Goal: Task Accomplishment & Management: Manage account settings

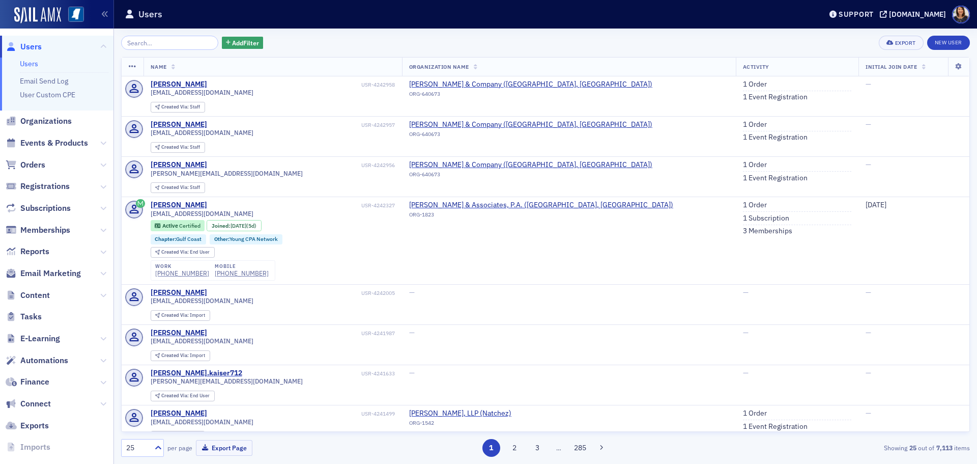
click at [35, 49] on span "Users" at bounding box center [30, 46] width 21 height 11
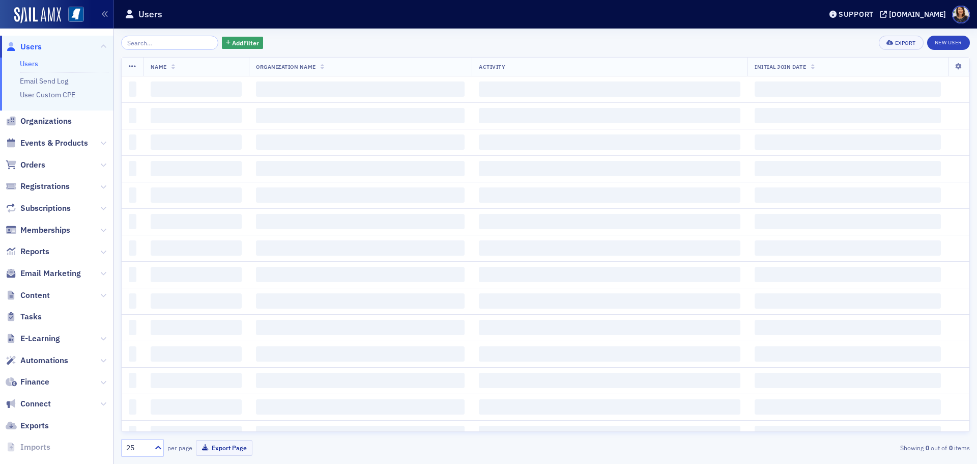
click at [150, 40] on input "search" at bounding box center [169, 43] width 97 height 14
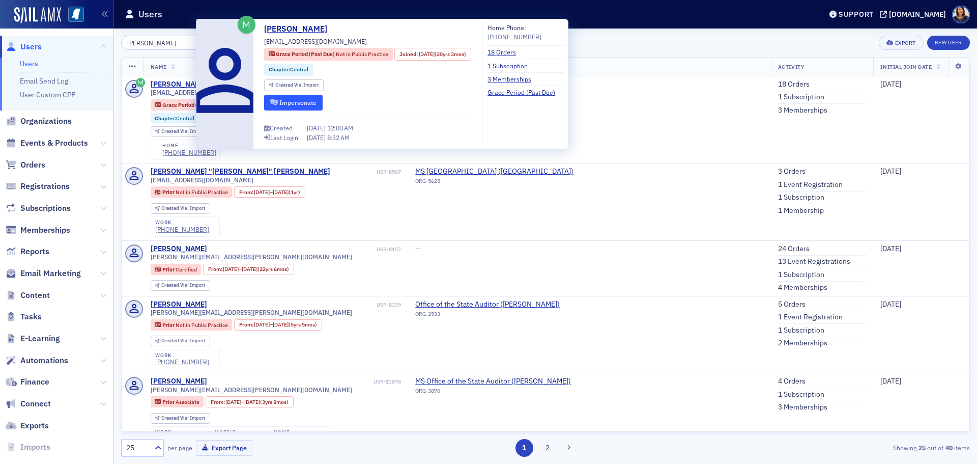
type input "[PERSON_NAME]"
click at [281, 100] on button "Impersonate" at bounding box center [293, 103] width 59 height 16
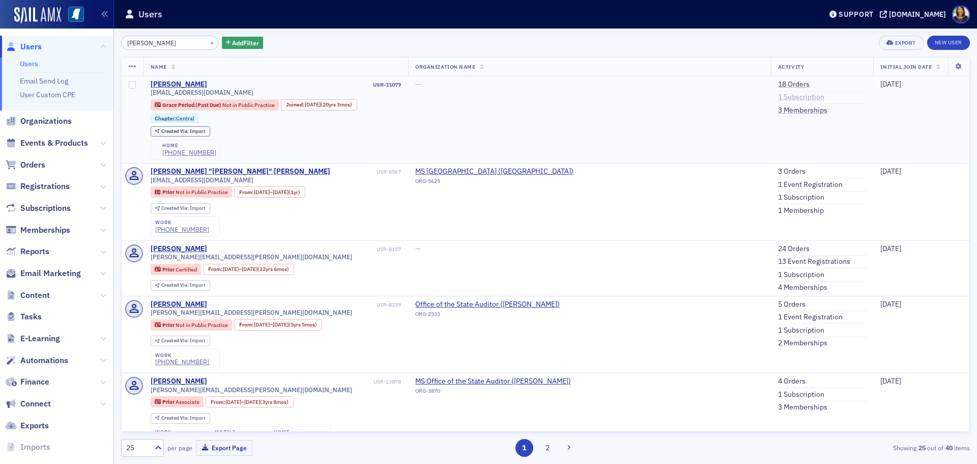
type input "[PERSON_NAME]"
click at [778, 95] on link "1 Subscription" at bounding box center [801, 97] width 46 height 9
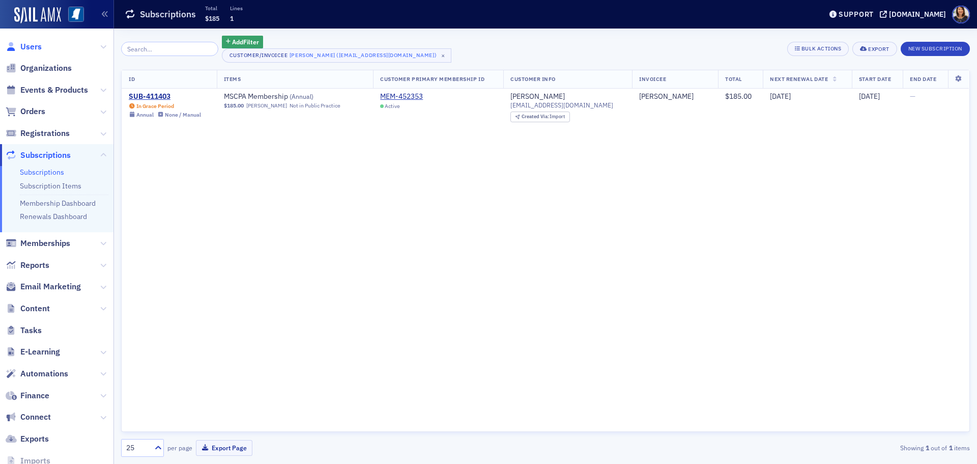
click at [25, 51] on span "Users" at bounding box center [30, 46] width 21 height 11
click at [125, 49] on input "search" at bounding box center [169, 49] width 97 height 14
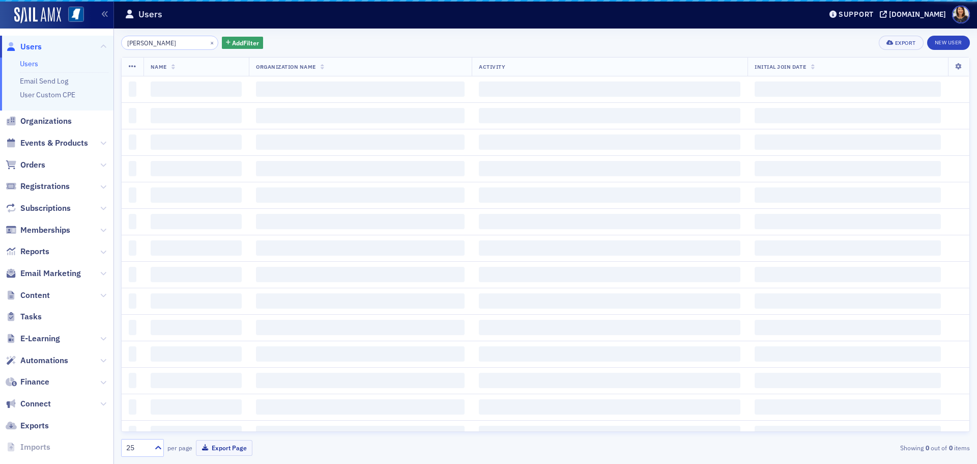
click at [138, 50] on div "emily newton × Add Filter Export New User Name Organization Name Activity Initi…" at bounding box center [545, 246] width 849 height 421
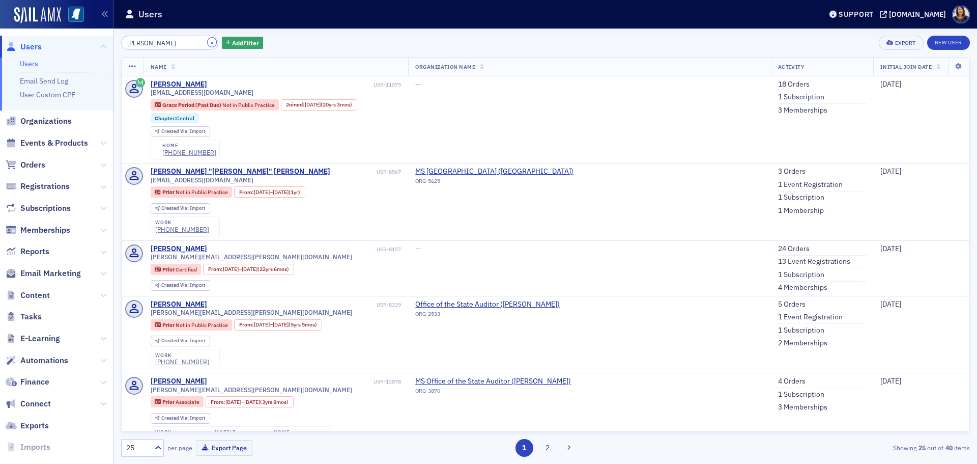
click at [208, 43] on button "×" at bounding box center [212, 42] width 9 height 9
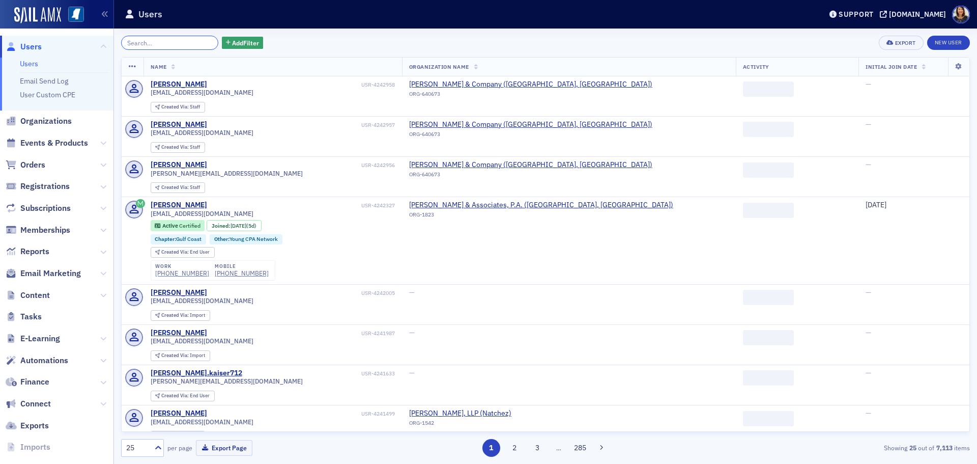
click at [165, 43] on input "search" at bounding box center [169, 43] width 97 height 14
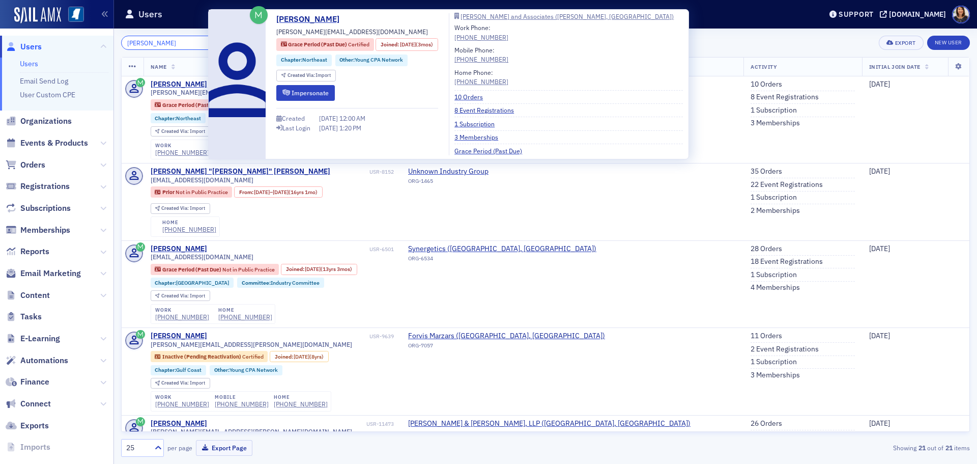
type input "brandon alldread"
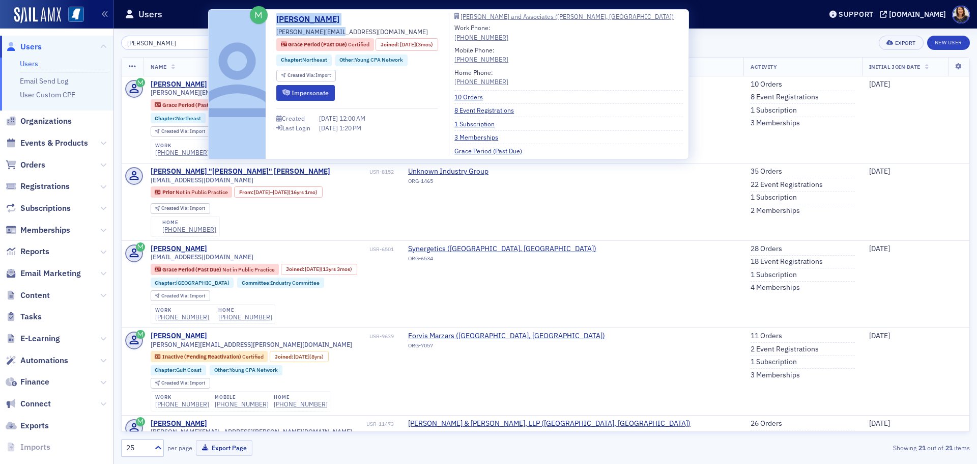
drag, startPoint x: 341, startPoint y: 30, endPoint x: 267, endPoint y: 37, distance: 74.6
click at [267, 37] on div "Brandon Alldread brandon@lda-cpa.com Grace Period (Past Due) Certified Joined :…" at bounding box center [448, 84] width 469 height 142
click at [300, 32] on span "brandon@lda-cpa.com" at bounding box center [352, 31] width 152 height 9
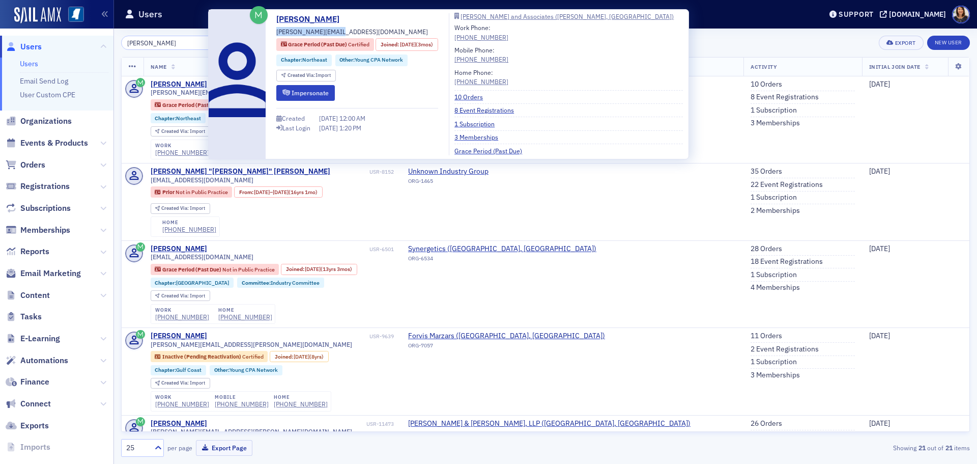
drag, startPoint x: 343, startPoint y: 33, endPoint x: 274, endPoint y: 35, distance: 68.7
click at [274, 35] on div "Brandon Alldread brandon@lda-cpa.com Grace Period (Past Due) Certified Joined :…" at bounding box center [448, 84] width 469 height 142
copy span "brandon@lda-cpa.com"
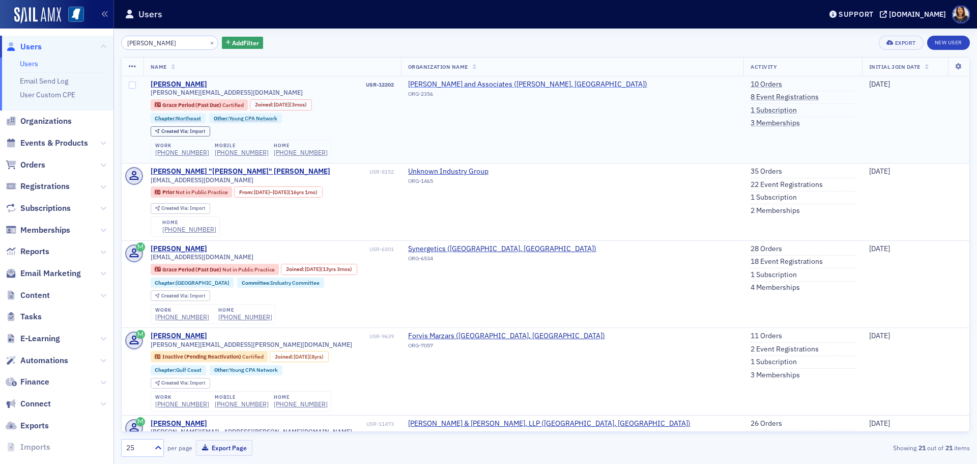
click at [540, 83] on span "Lindsey, Davis and Associates (Ripley, MS)" at bounding box center [527, 84] width 239 height 9
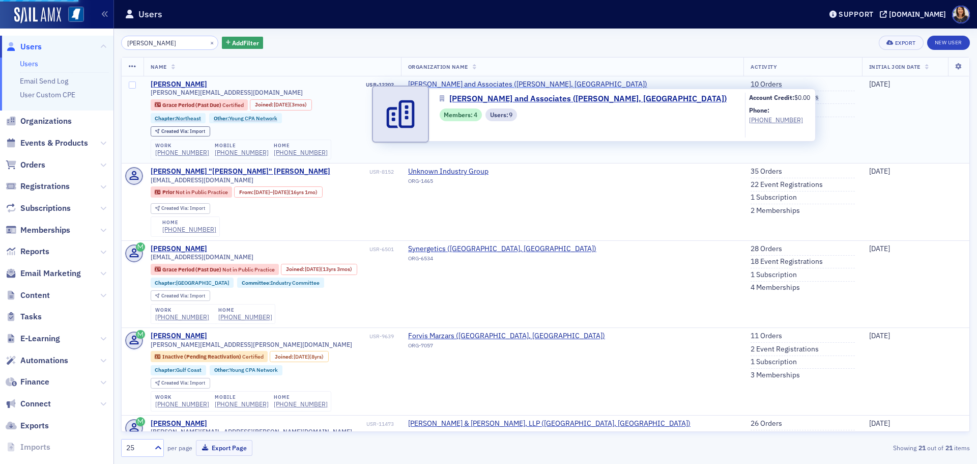
select select "US"
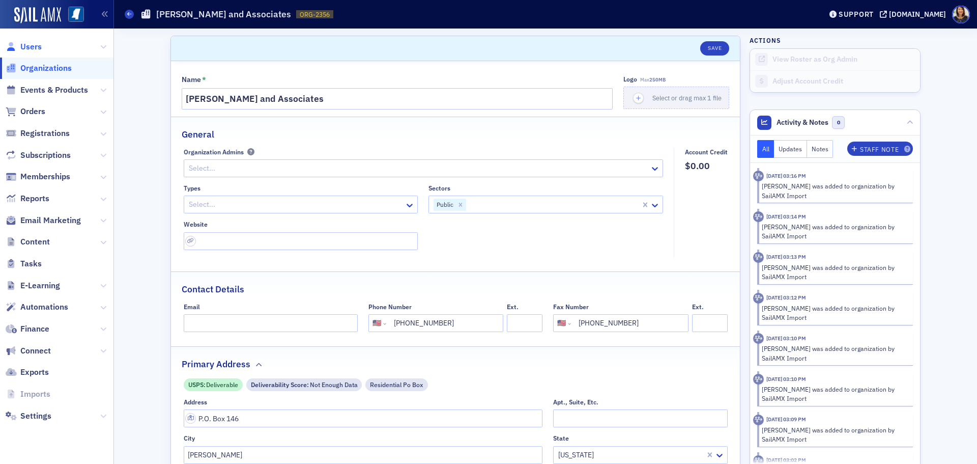
click at [37, 45] on span "Users" at bounding box center [30, 46] width 21 height 11
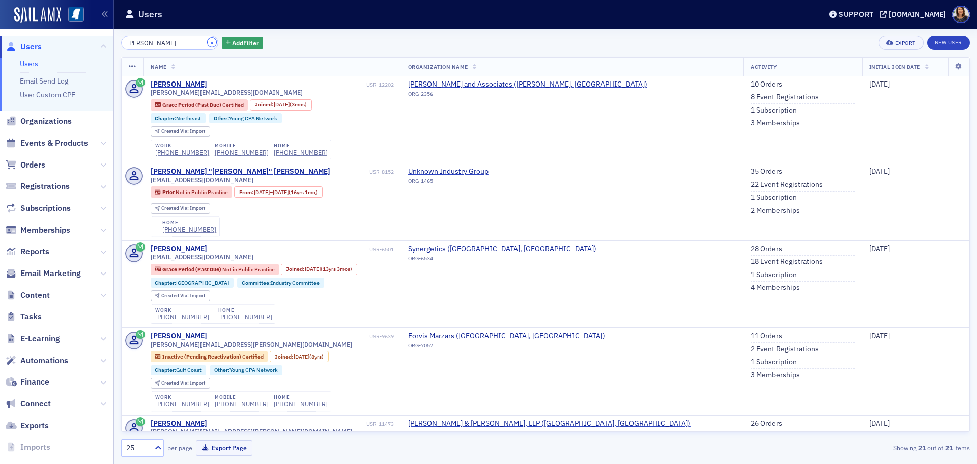
click at [208, 45] on button "×" at bounding box center [212, 42] width 9 height 9
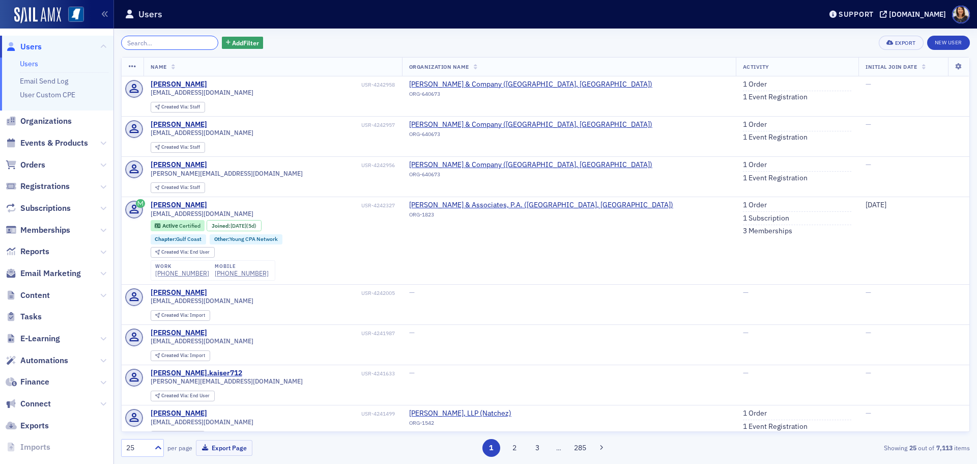
click at [160, 36] on input "search" at bounding box center [169, 43] width 97 height 14
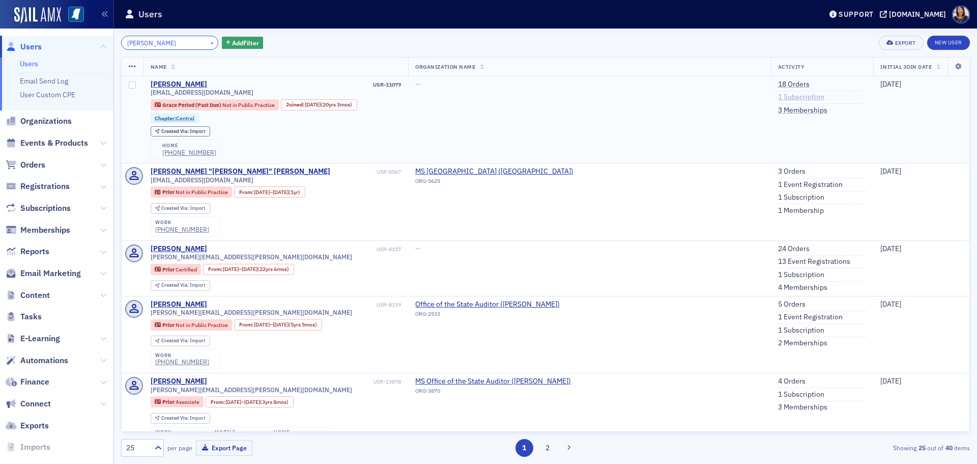
type input "emily newton"
click at [778, 96] on link "1 Subscription" at bounding box center [801, 97] width 46 height 9
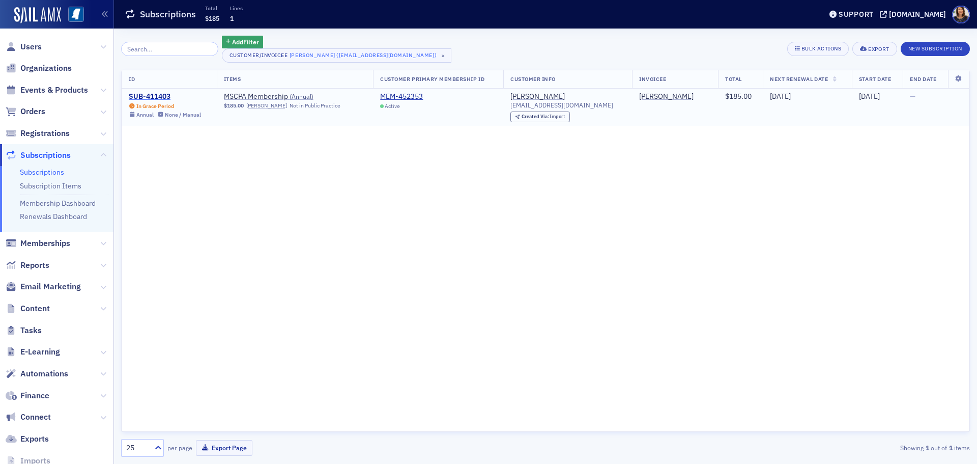
click at [153, 92] on div "SUB-411403" at bounding box center [165, 96] width 72 height 9
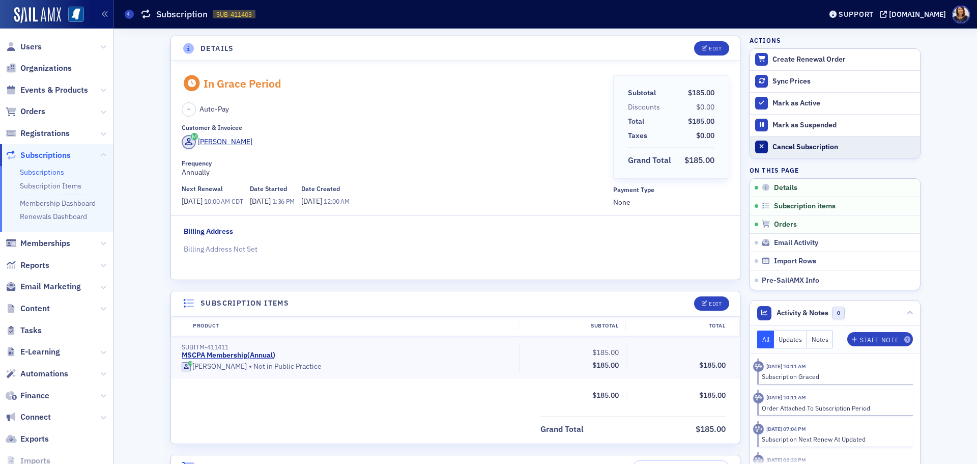
click at [788, 143] on div "Cancel Subscription" at bounding box center [843, 146] width 142 height 9
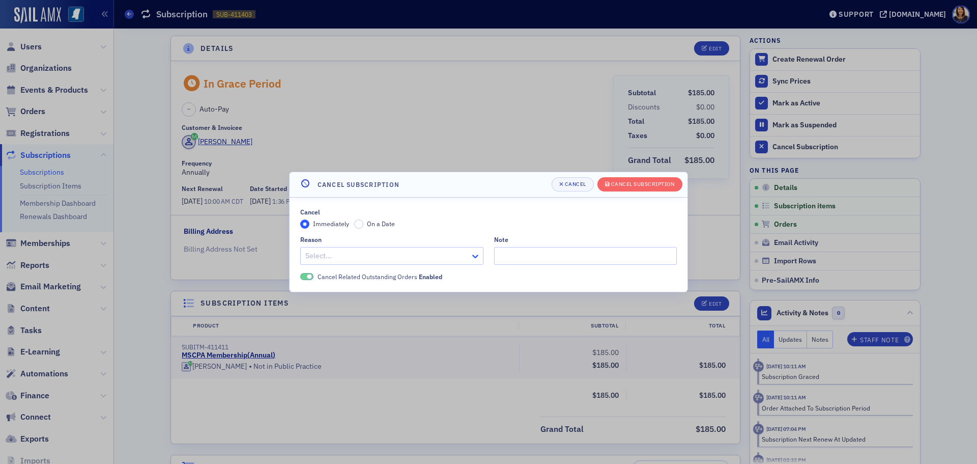
click at [478, 256] on icon at bounding box center [475, 256] width 10 height 10
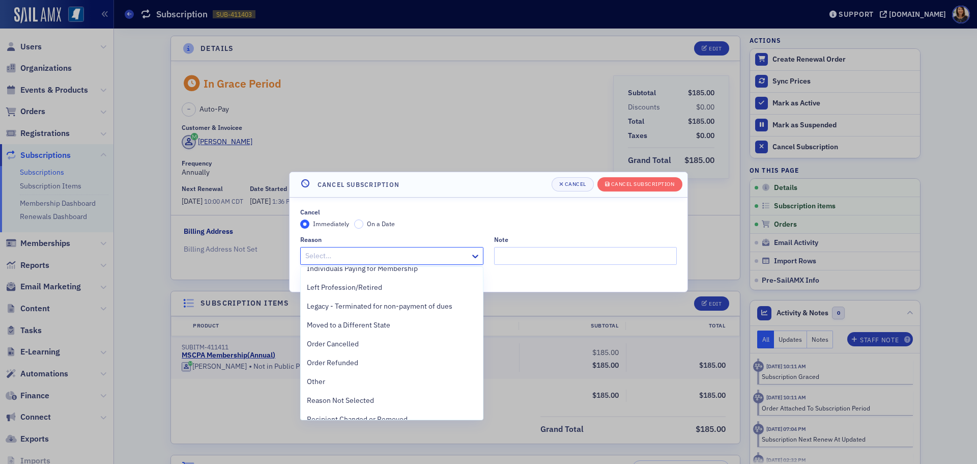
scroll to position [124, 0]
click at [320, 382] on span "Other" at bounding box center [316, 380] width 18 height 11
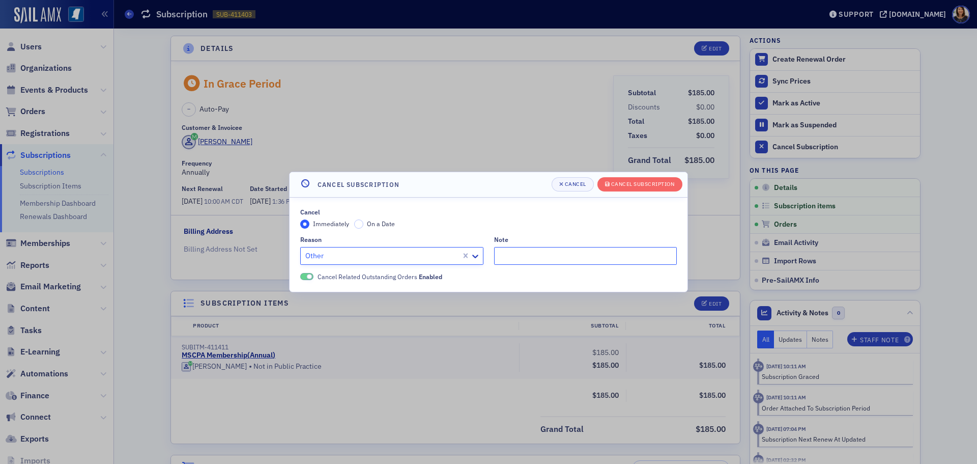
click at [528, 250] on input "Note" at bounding box center [585, 256] width 183 height 18
type input "not using her licenses"
click at [640, 181] on div "Cancel Subscription" at bounding box center [643, 184] width 64 height 6
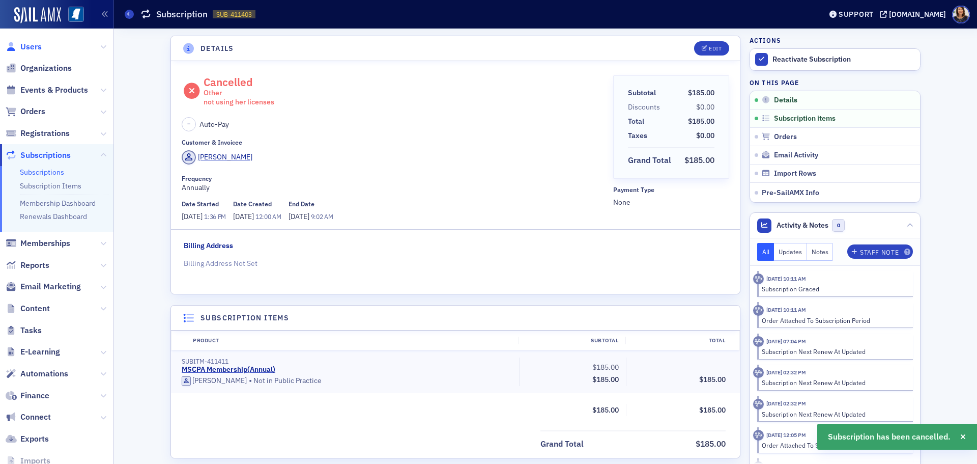
click at [33, 47] on span "Users" at bounding box center [30, 46] width 21 height 11
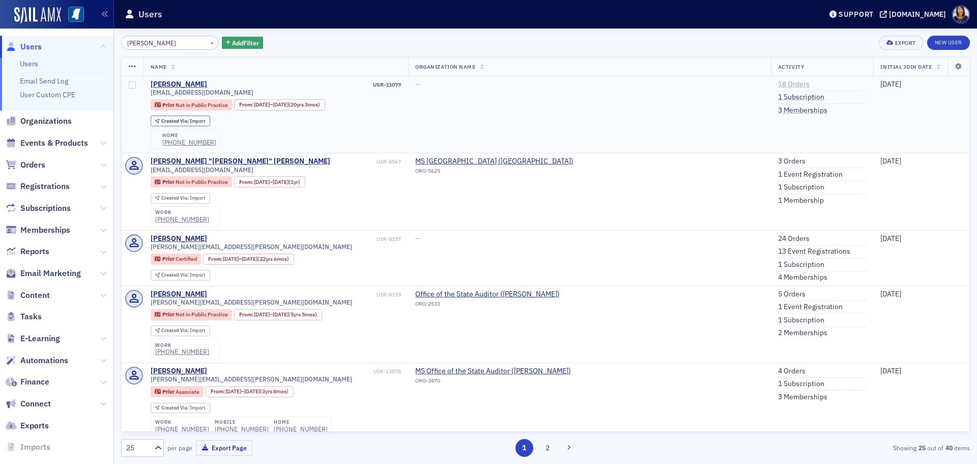
click at [778, 82] on link "18 Orders" at bounding box center [794, 84] width 32 height 9
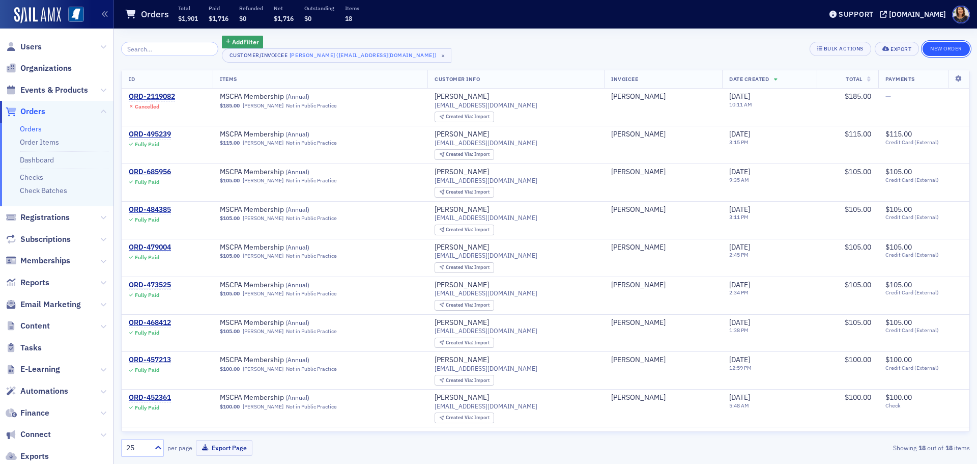
click at [946, 45] on button "New Order" at bounding box center [946, 49] width 47 height 14
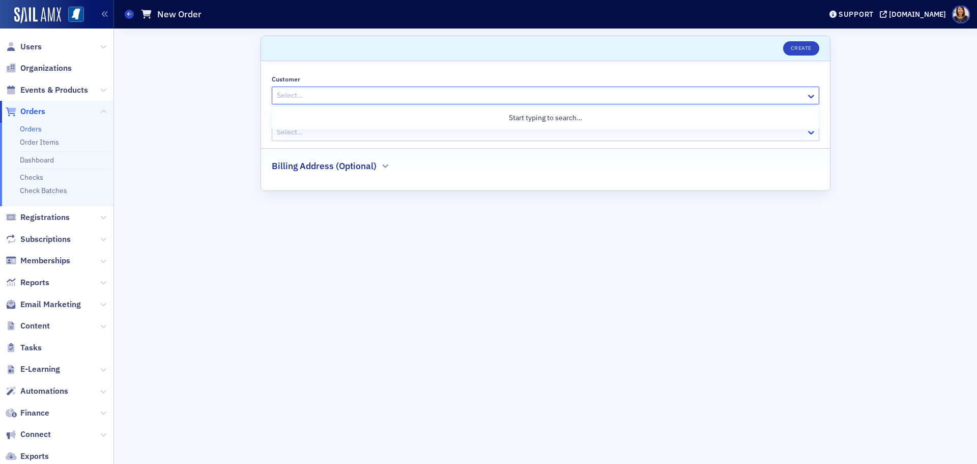
click at [343, 88] on div "Select…" at bounding box center [539, 95] width 534 height 15
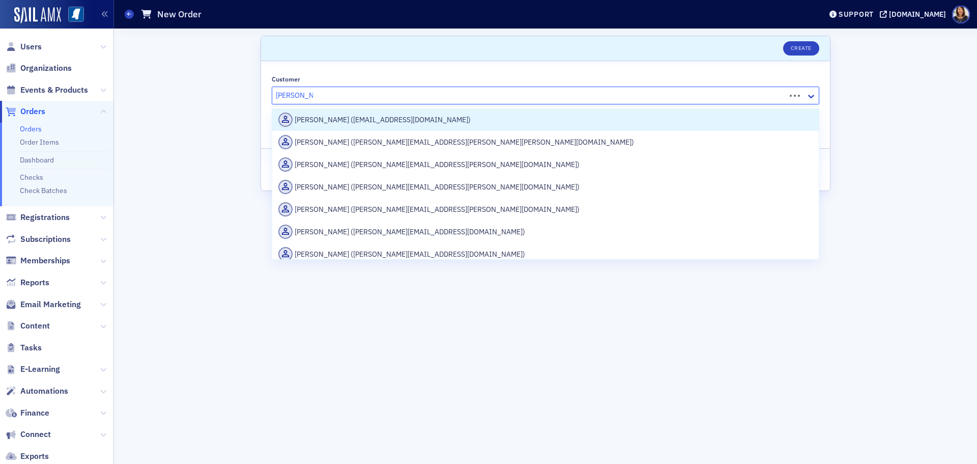
type input "emily newton"
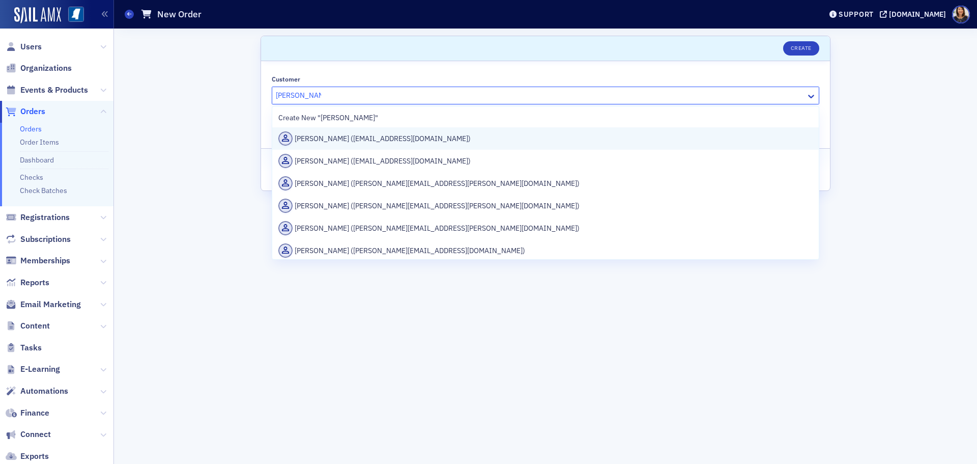
click at [355, 145] on div "Emily Newton (chuckandemily@comcast.net)" at bounding box center [545, 138] width 534 height 14
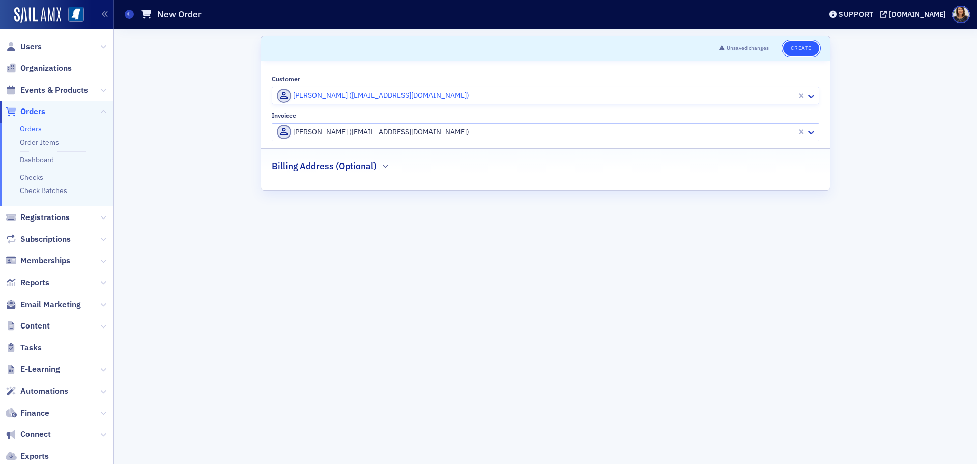
click at [801, 49] on button "Create" at bounding box center [801, 48] width 36 height 14
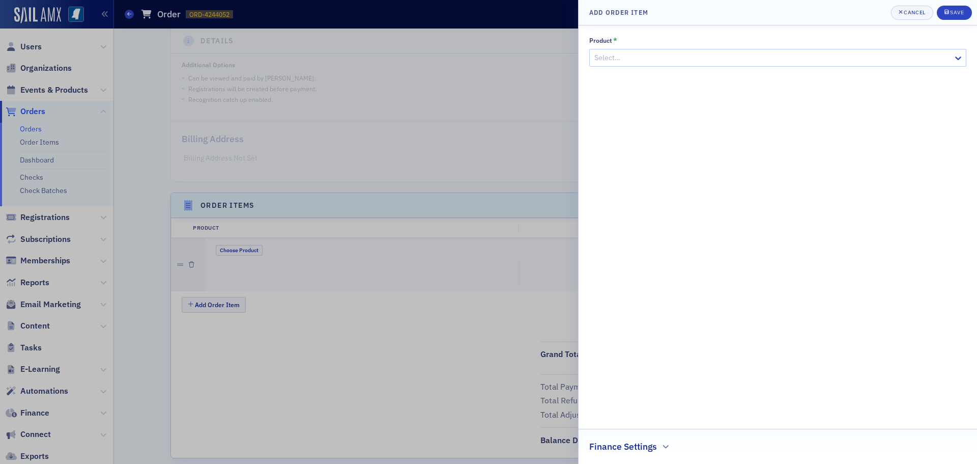
scroll to position [217, 0]
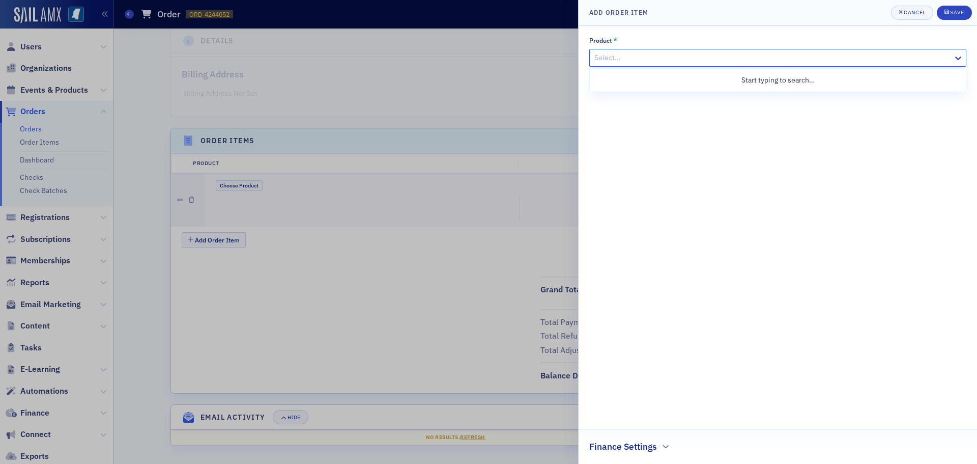
click at [794, 57] on div at bounding box center [772, 57] width 359 height 13
type input "s"
type input "n"
type input "member"
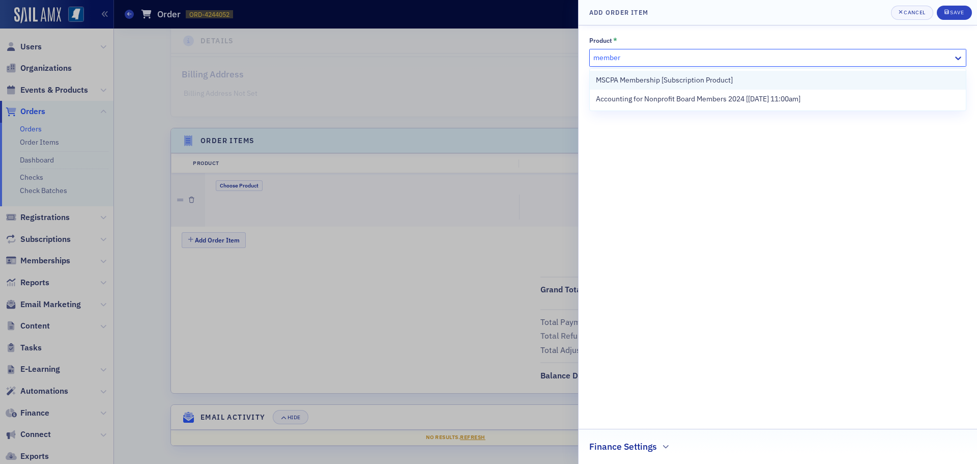
click at [681, 80] on span "MSCPA Membership [Subscription Product]" at bounding box center [664, 80] width 137 height 11
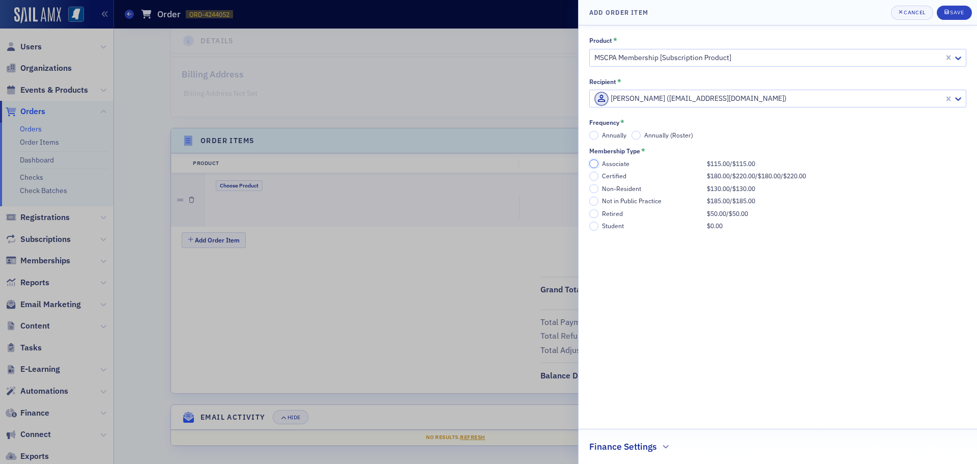
click at [594, 166] on input "Associate $115.00 / $115.00" at bounding box center [593, 163] width 9 height 9
click at [595, 134] on input "Annually" at bounding box center [593, 135] width 9 height 9
click at [956, 7] on button "Save" at bounding box center [954, 13] width 35 height 14
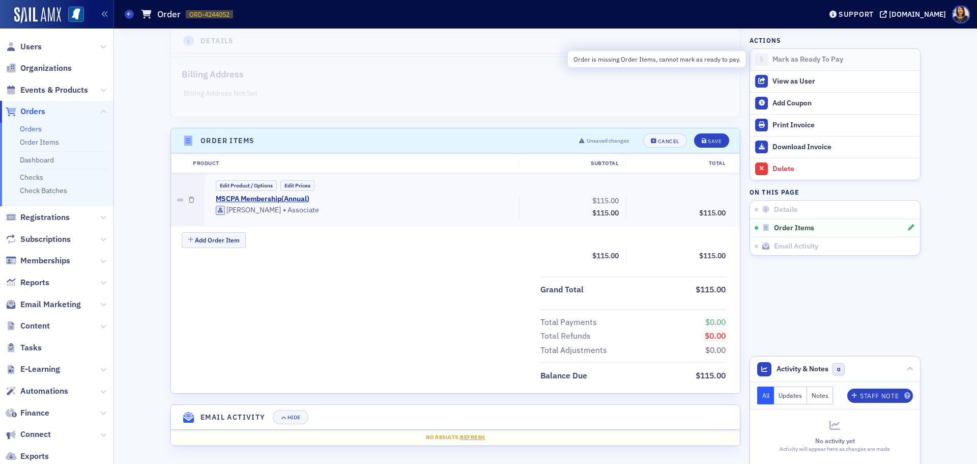
click at [798, 63] on div "Mark as Ready To Pay" at bounding box center [843, 59] width 142 height 9
click at [719, 145] on button "Save" at bounding box center [711, 140] width 35 height 14
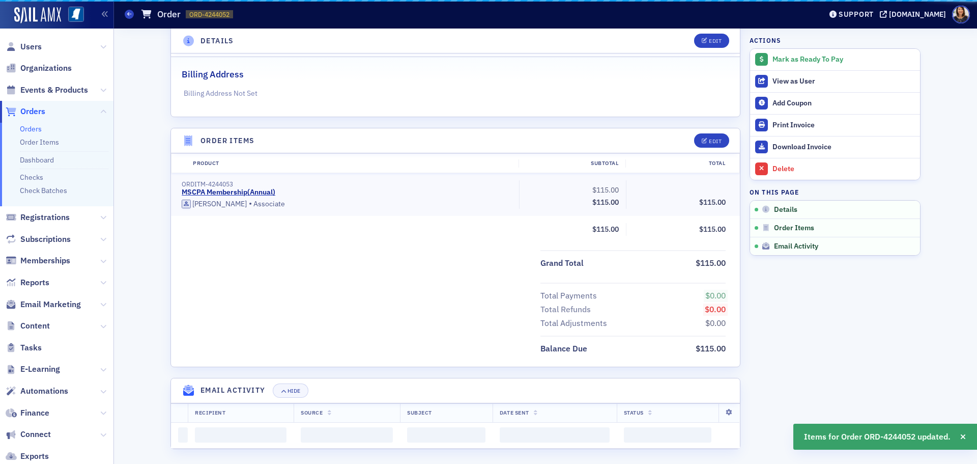
scroll to position [191, 0]
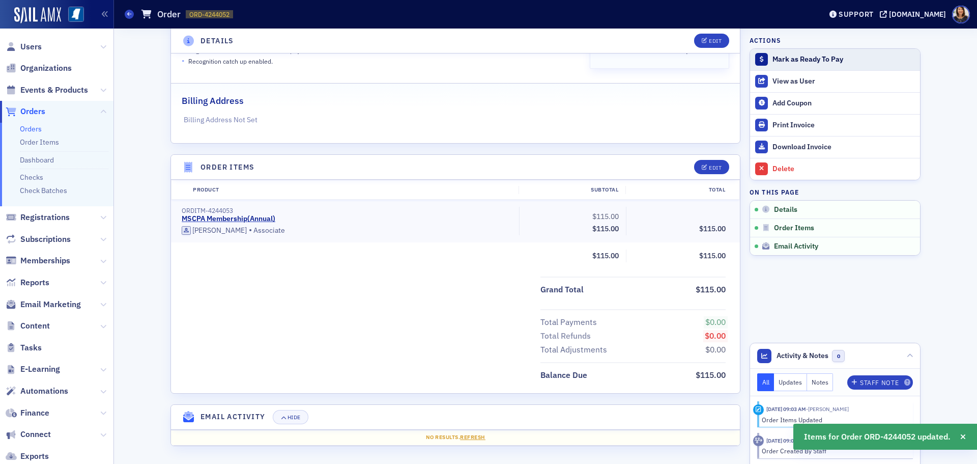
click at [778, 58] on div "Mark as Ready To Pay" at bounding box center [843, 59] width 142 height 9
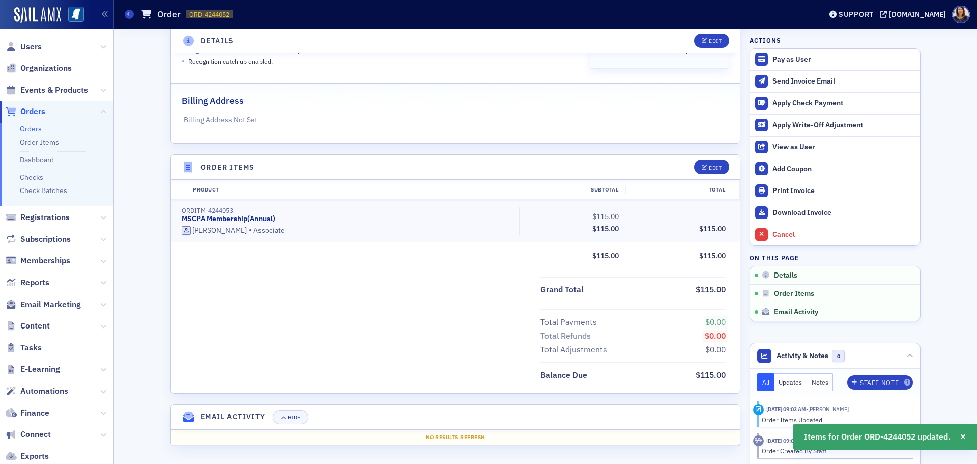
click at [968, 171] on div "Details Edit Unpaid Customer & Invoicee Emily Newton Date Created 8/20/2025 9:0…" at bounding box center [545, 151] width 863 height 626
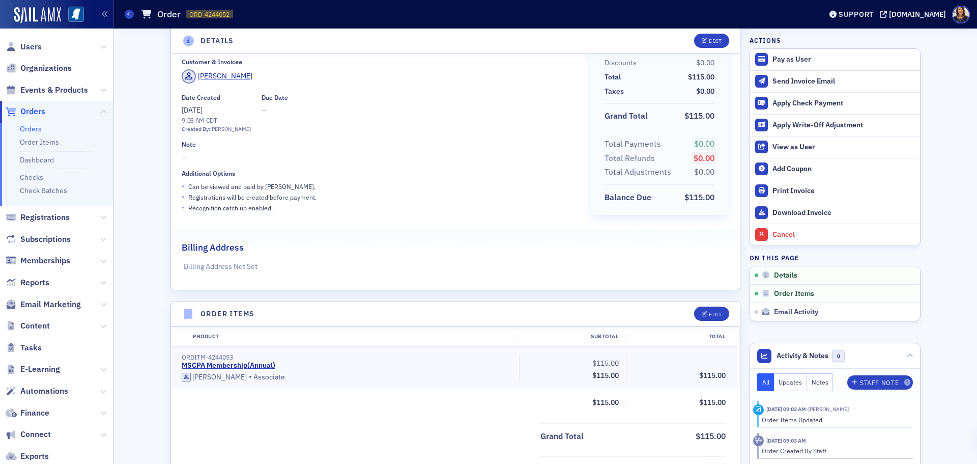
scroll to position [0, 0]
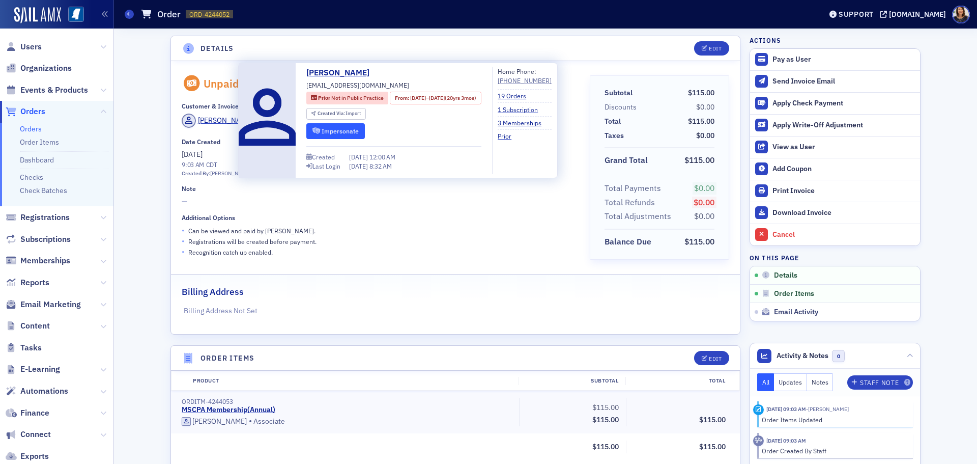
click at [336, 134] on button "Impersonate" at bounding box center [335, 131] width 59 height 16
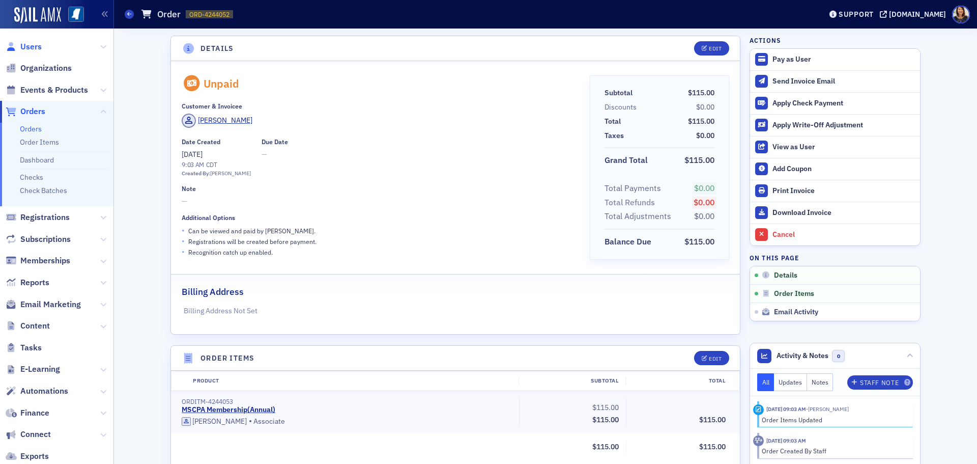
click at [21, 45] on span "Users" at bounding box center [30, 46] width 21 height 11
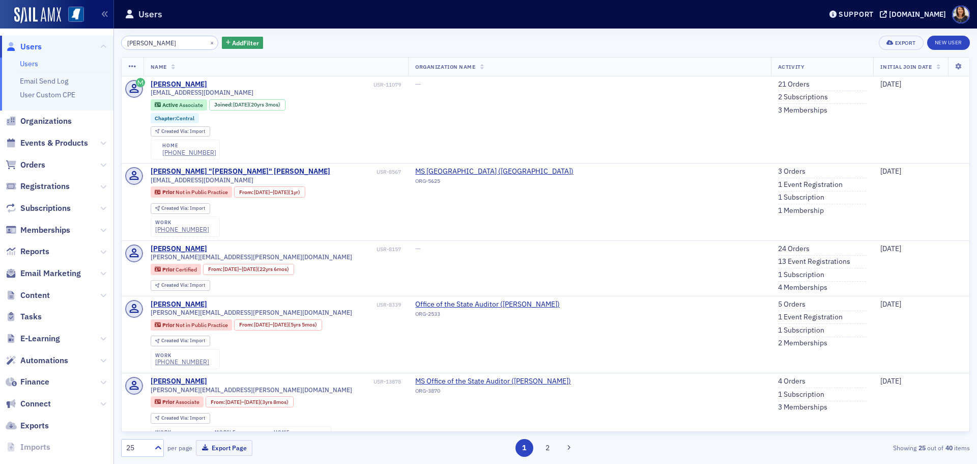
drag, startPoint x: 972, startPoint y: 92, endPoint x: 970, endPoint y: 116, distance: 24.5
click at [971, 116] on div "emily newton × Add Filter Export New User Name Organization Name Activity Initi…" at bounding box center [545, 245] width 863 height 435
click at [208, 46] on button "×" at bounding box center [212, 42] width 9 height 9
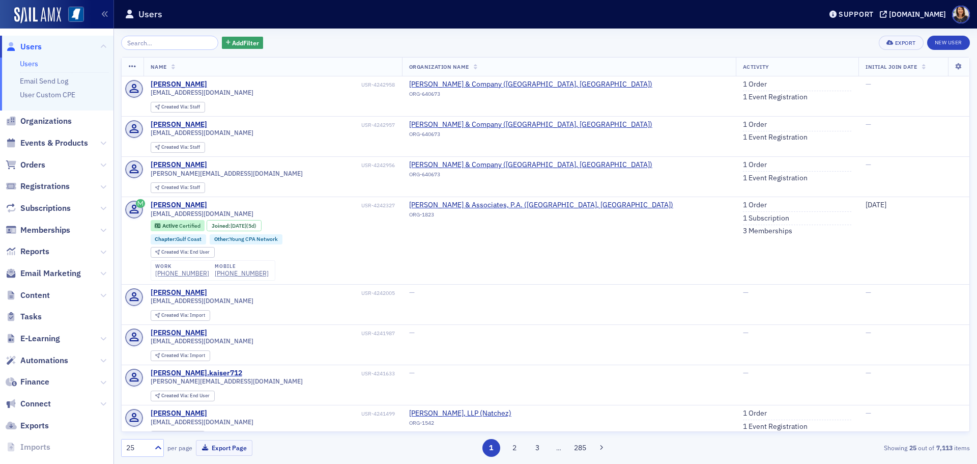
click at [183, 50] on div "Add Filter Export New User Name Organization Name Activity Initial Join Date Ji…" at bounding box center [545, 246] width 849 height 421
click at [184, 46] on input "search" at bounding box center [169, 43] width 97 height 14
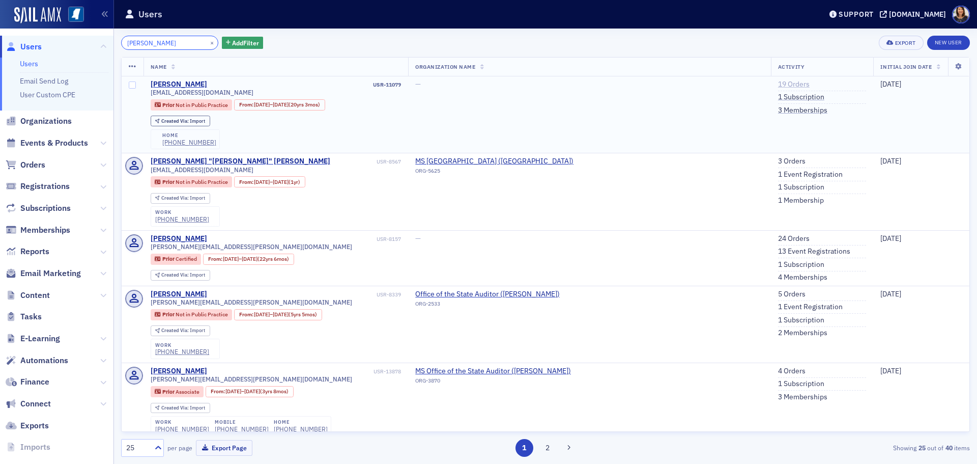
type input "[PERSON_NAME]"
click at [778, 87] on link "19 Orders" at bounding box center [794, 84] width 32 height 9
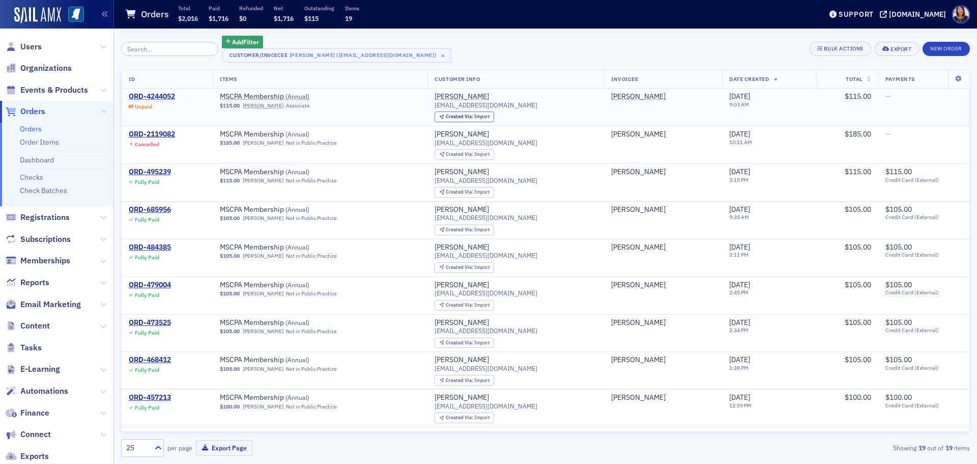
click at [160, 94] on div "ORD-4244052" at bounding box center [152, 96] width 46 height 9
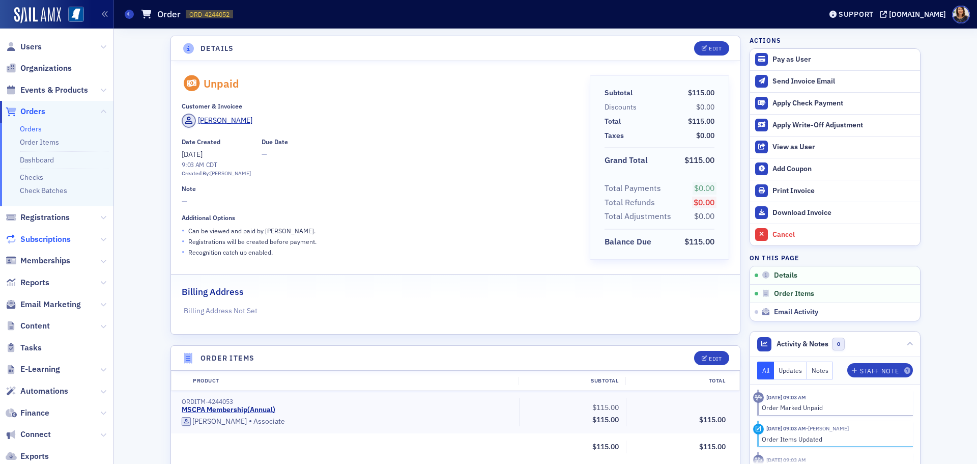
click at [38, 234] on span "Subscriptions" at bounding box center [45, 239] width 50 height 11
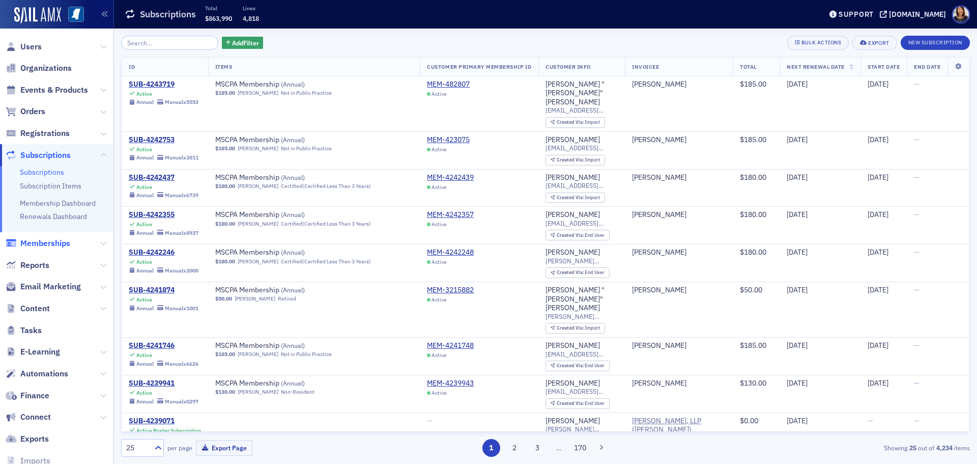
click at [43, 239] on span "Memberships" at bounding box center [45, 243] width 50 height 11
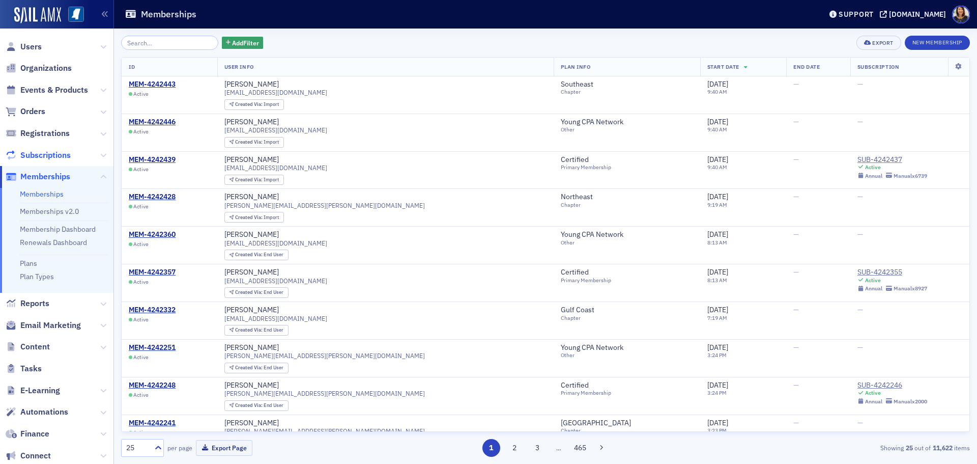
click at [48, 153] on span "Subscriptions" at bounding box center [45, 155] width 50 height 11
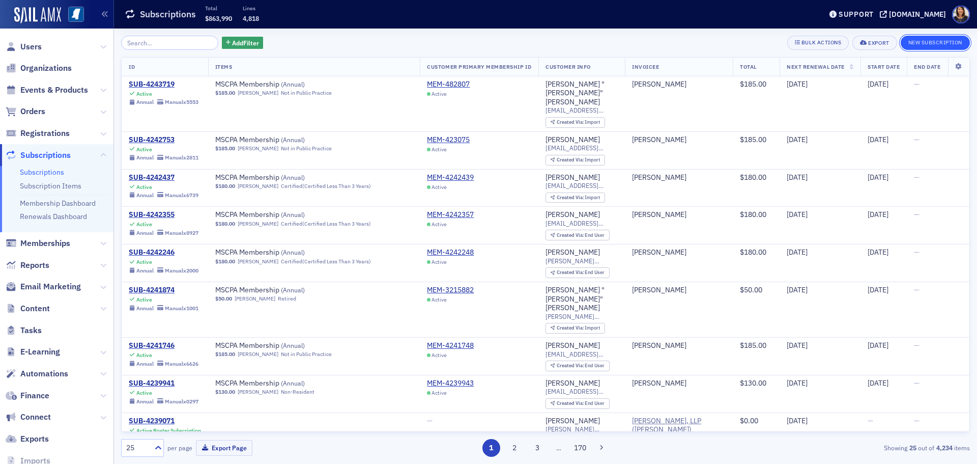
click at [934, 43] on button "New Subscription" at bounding box center [935, 43] width 69 height 14
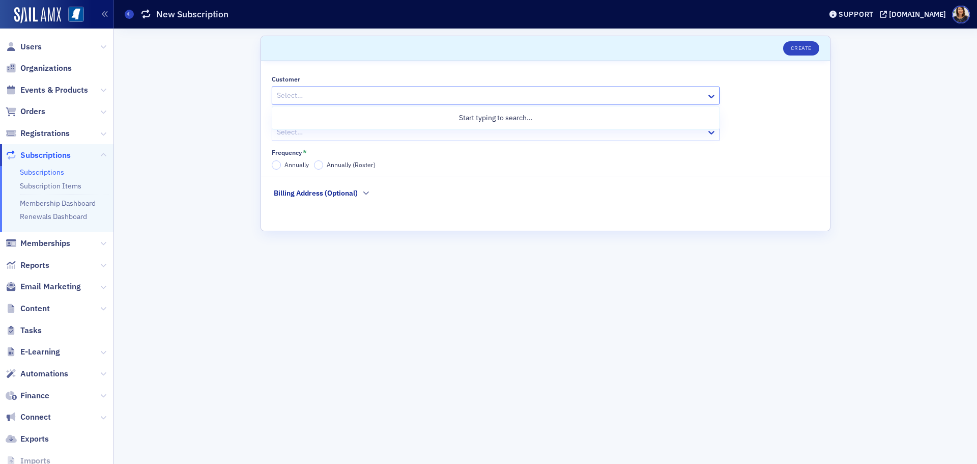
click at [389, 92] on div at bounding box center [490, 95] width 429 height 13
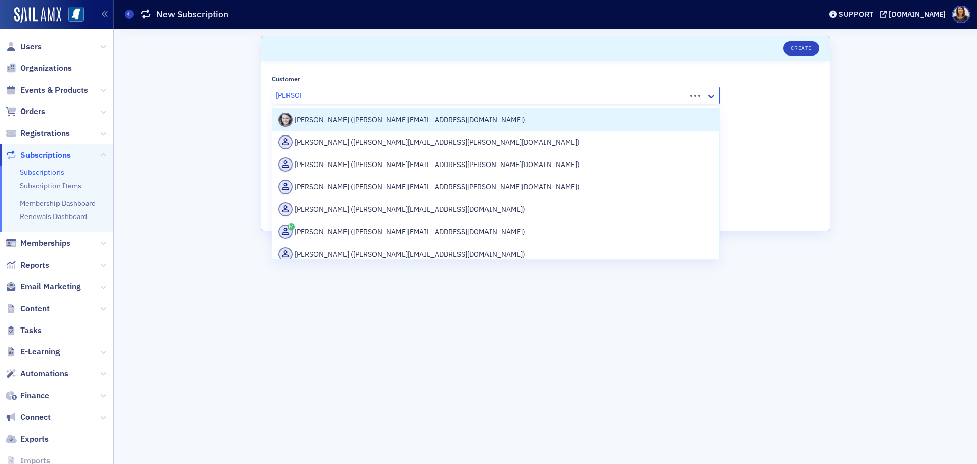
type input "emily new"
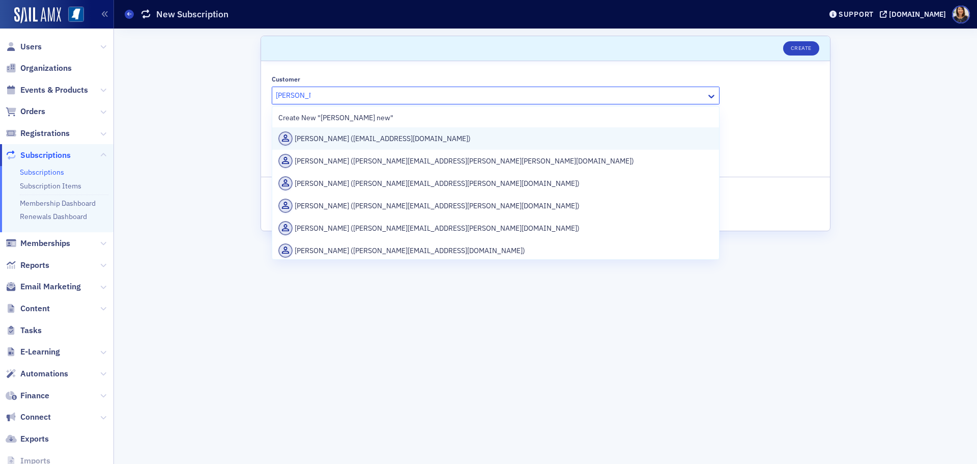
click at [393, 140] on div "Emily Newton (chuckandemily@comcast.net)" at bounding box center [495, 138] width 435 height 14
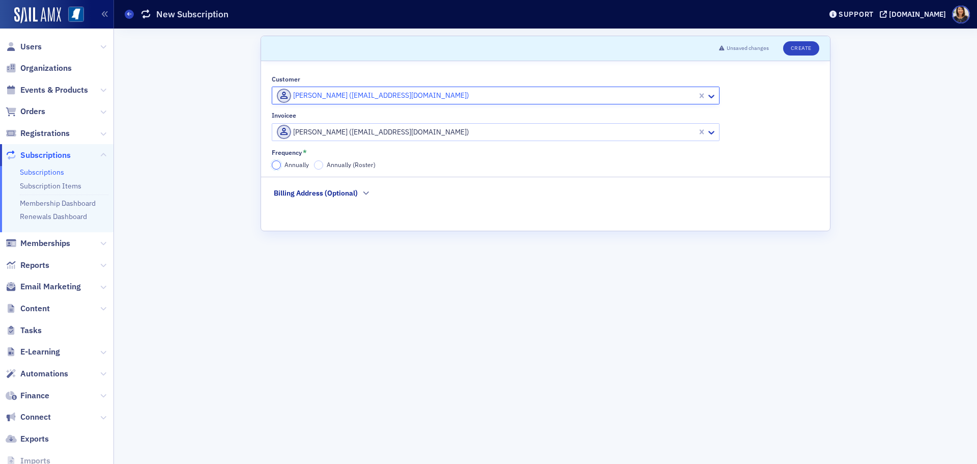
click at [280, 164] on input "Annually" at bounding box center [276, 164] width 9 height 9
click at [799, 48] on button "Create" at bounding box center [801, 48] width 36 height 14
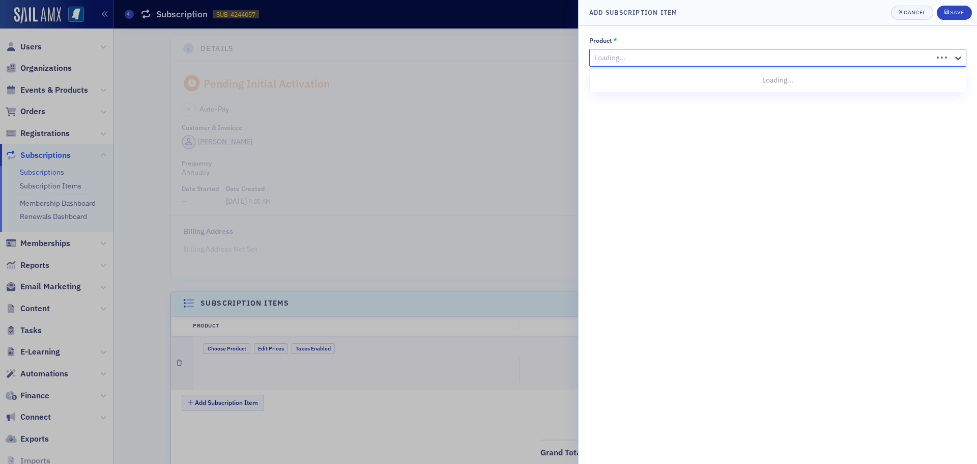
click at [766, 55] on div at bounding box center [762, 57] width 338 height 13
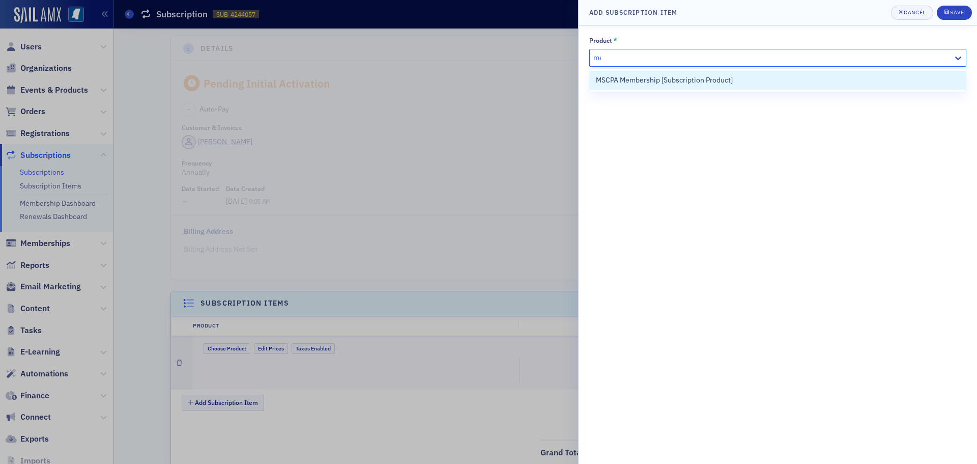
type input "mem"
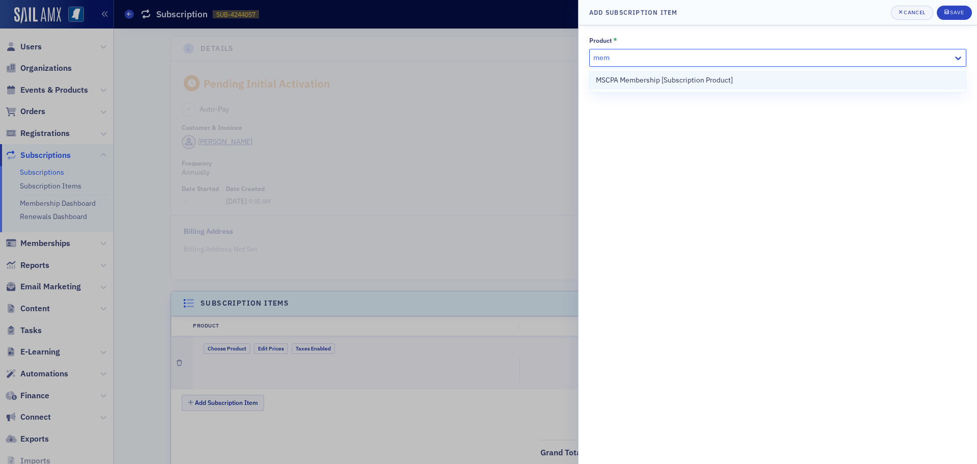
click at [721, 78] on span "MSCPA Membership [Subscription Product]" at bounding box center [664, 80] width 137 height 11
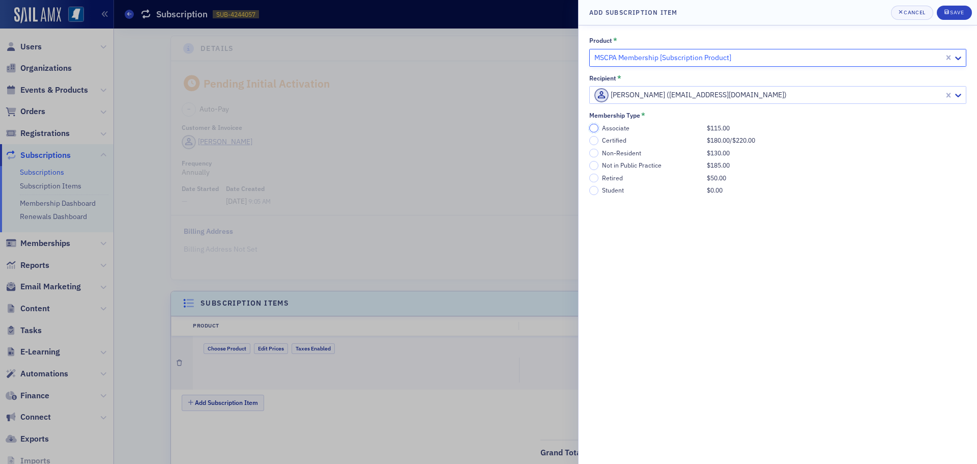
click at [590, 127] on input "Associate $115.00" at bounding box center [593, 128] width 9 height 9
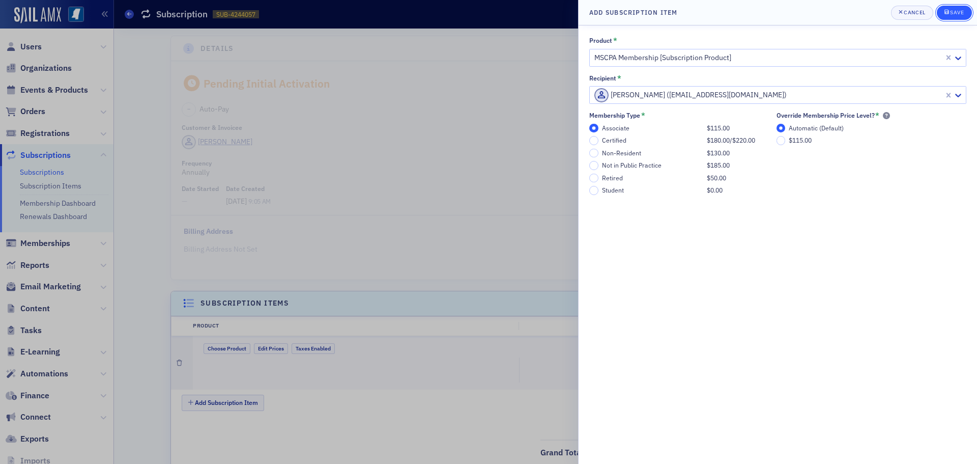
click at [957, 10] on div "Save" at bounding box center [957, 13] width 14 height 6
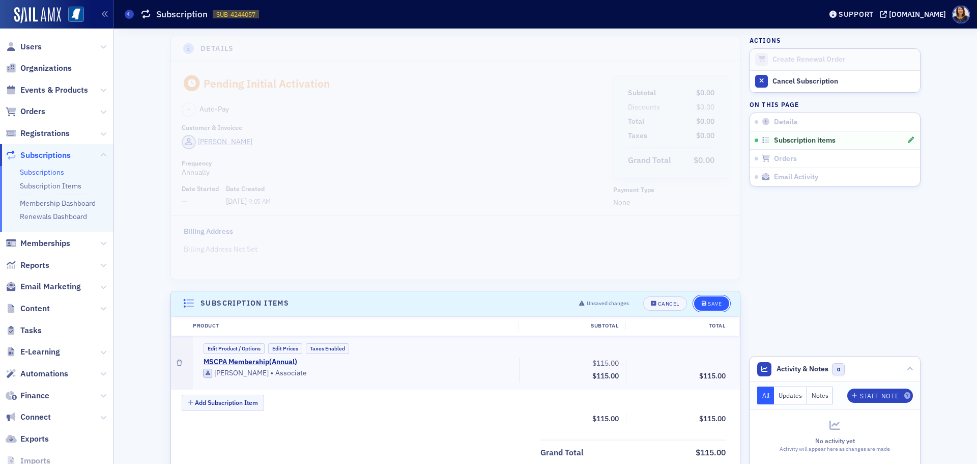
click at [708, 302] on div "Save" at bounding box center [715, 304] width 14 height 6
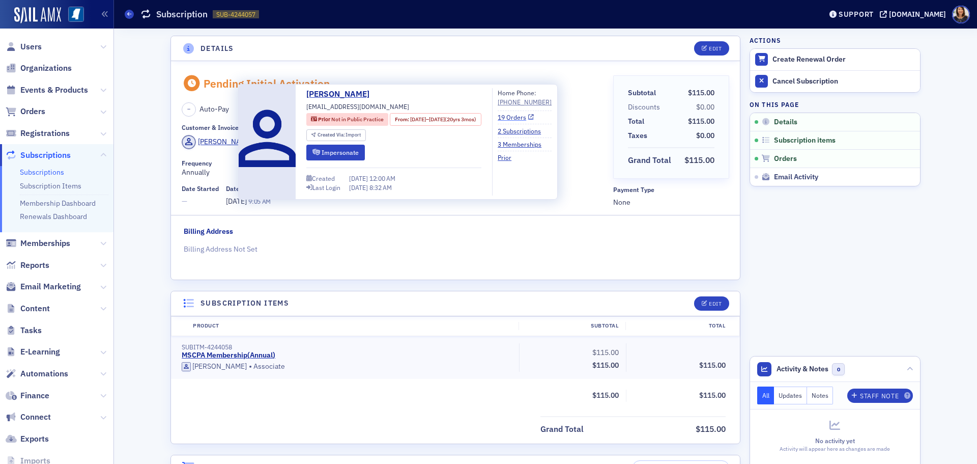
click at [530, 116] on link "19 Orders" at bounding box center [516, 116] width 36 height 9
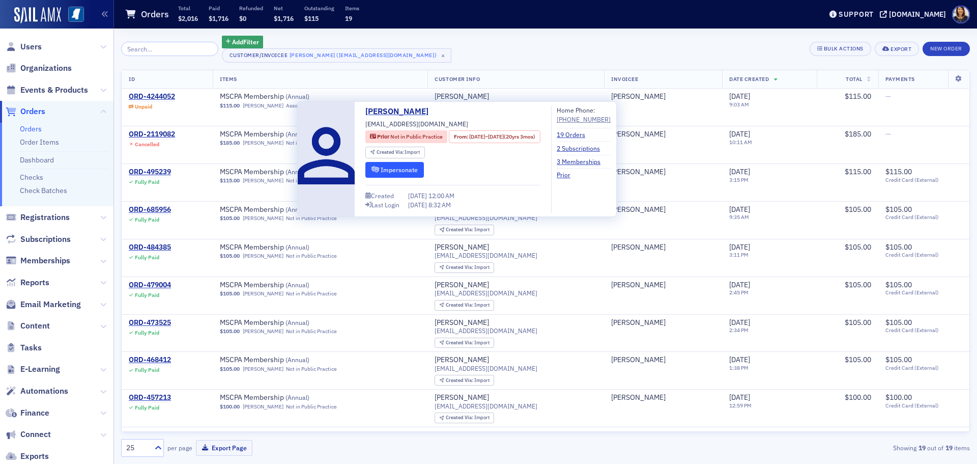
click at [399, 164] on button "Impersonate" at bounding box center [394, 170] width 59 height 16
click at [593, 148] on link "2 Subscriptions" at bounding box center [582, 147] width 51 height 9
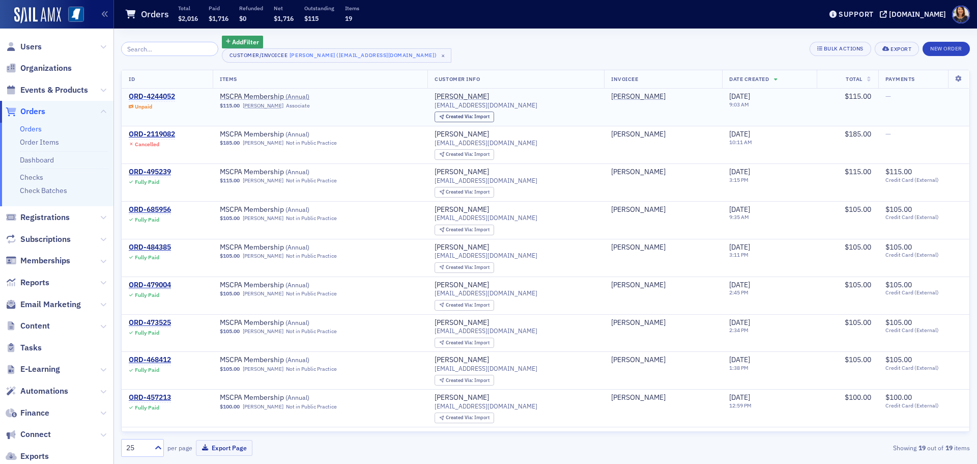
click at [155, 95] on div "ORD-4244052" at bounding box center [152, 96] width 46 height 9
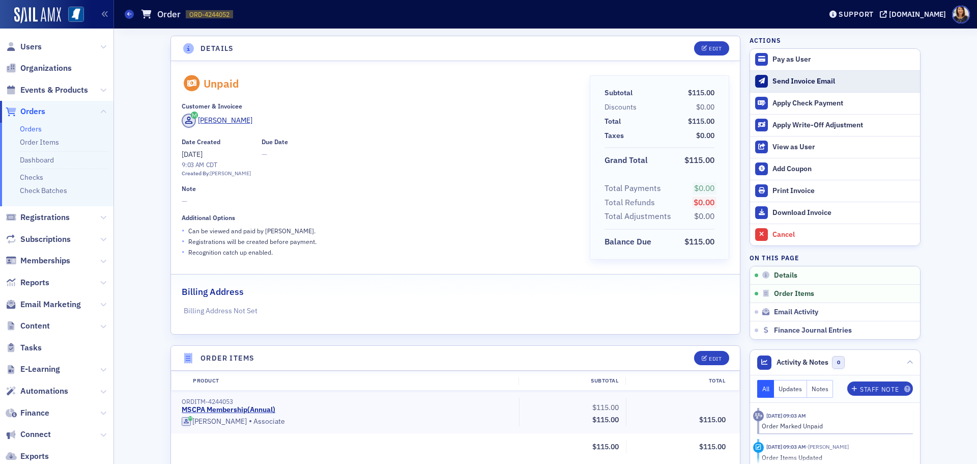
click at [789, 80] on div "Send Invoice Email" at bounding box center [843, 81] width 142 height 9
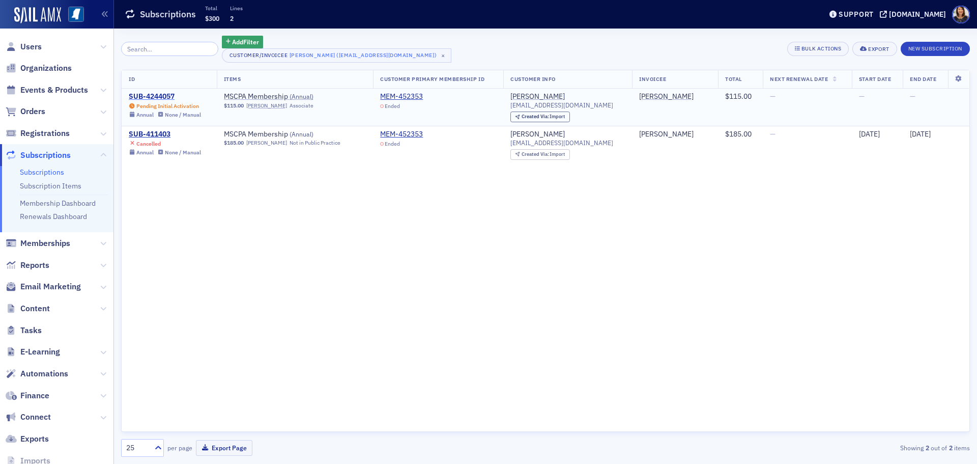
click at [164, 94] on div "SUB-4244057" at bounding box center [165, 96] width 72 height 9
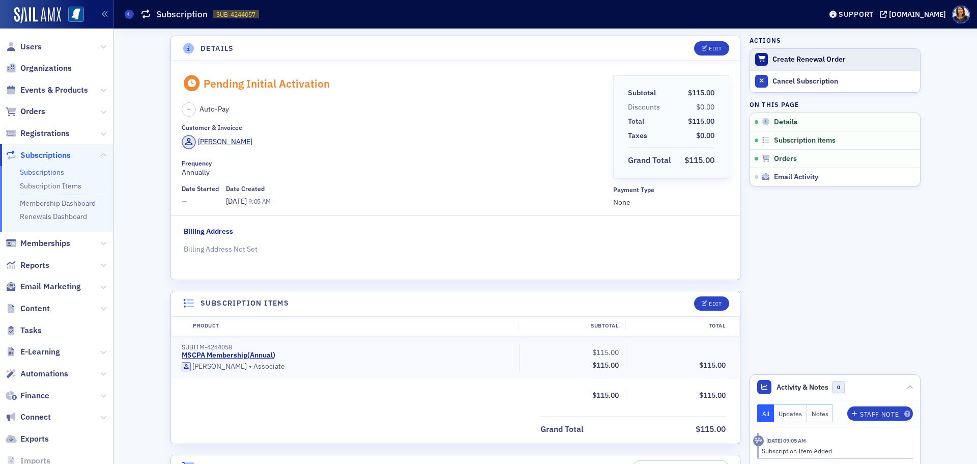
click at [777, 59] on div "Create Renewal Order" at bounding box center [843, 59] width 142 height 9
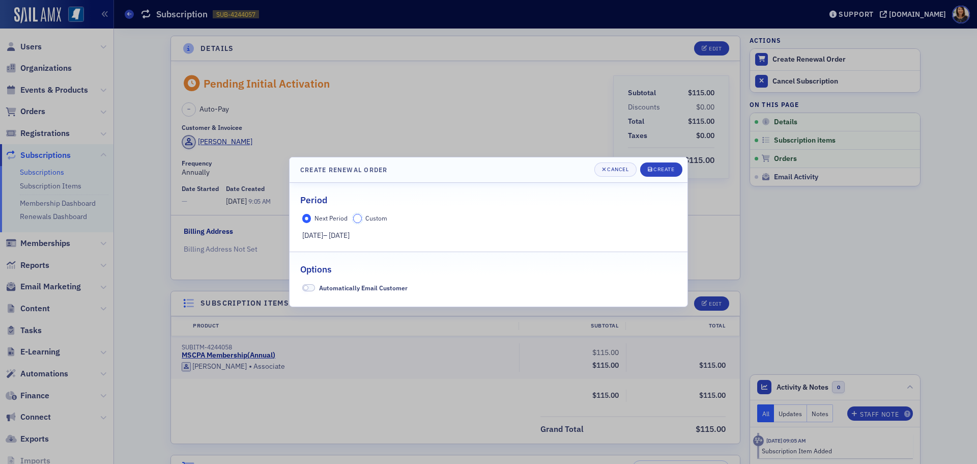
drag, startPoint x: 360, startPoint y: 216, endPoint x: 380, endPoint y: 274, distance: 61.5
click at [365, 269] on div "Period Next Period Custom 8/20/2025 – 7/1/2026 Options Automatically Email Cust…" at bounding box center [488, 244] width 377 height 102
click at [359, 218] on input "Custom" at bounding box center [357, 218] width 9 height 9
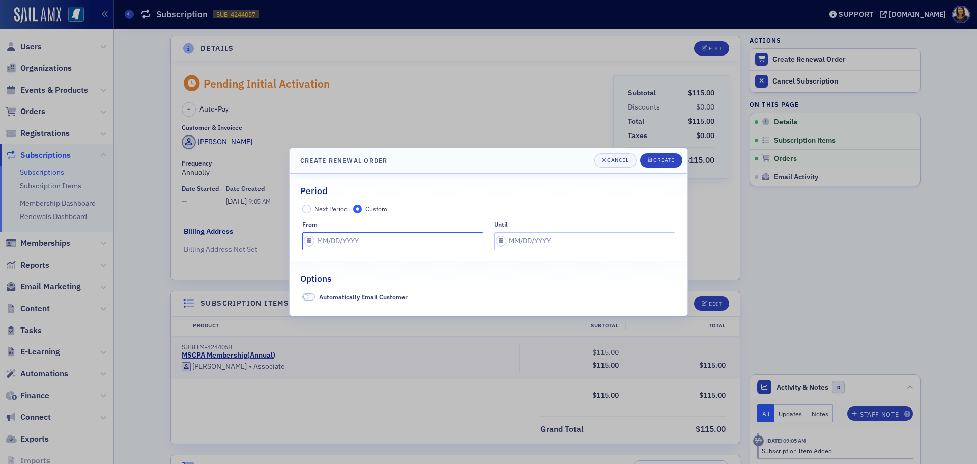
click at [376, 241] on input "text" at bounding box center [392, 241] width 181 height 18
select select "7"
select select "2025"
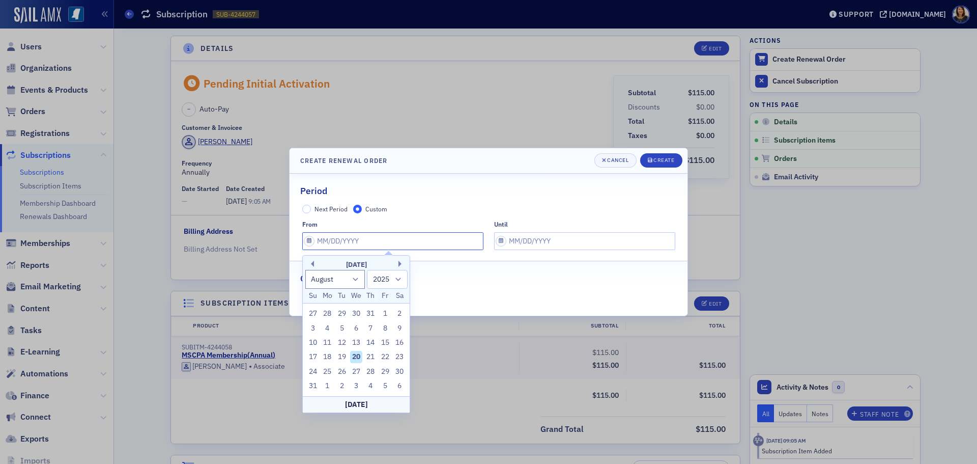
type input "0"
select select "0"
select select "2000"
type input "07"
select select "6"
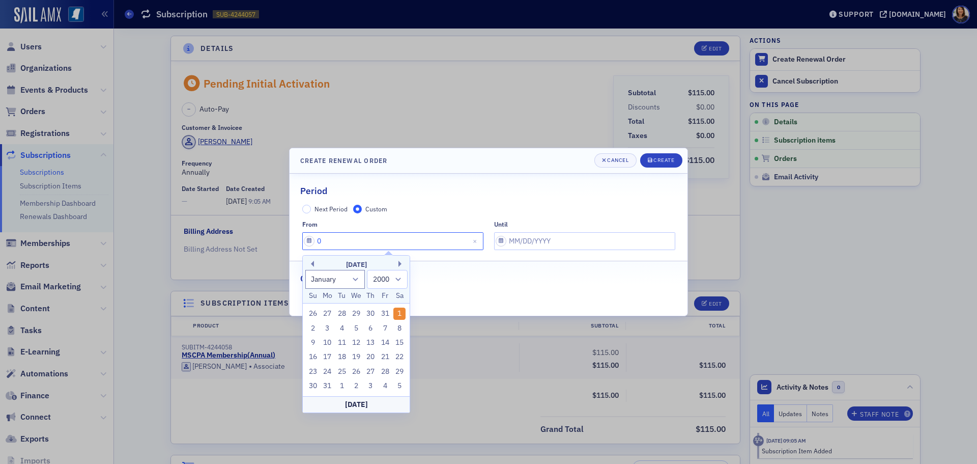
select select "2025"
type input "07/01/2"
select select "2002"
type input "07/01/20"
select select "2020"
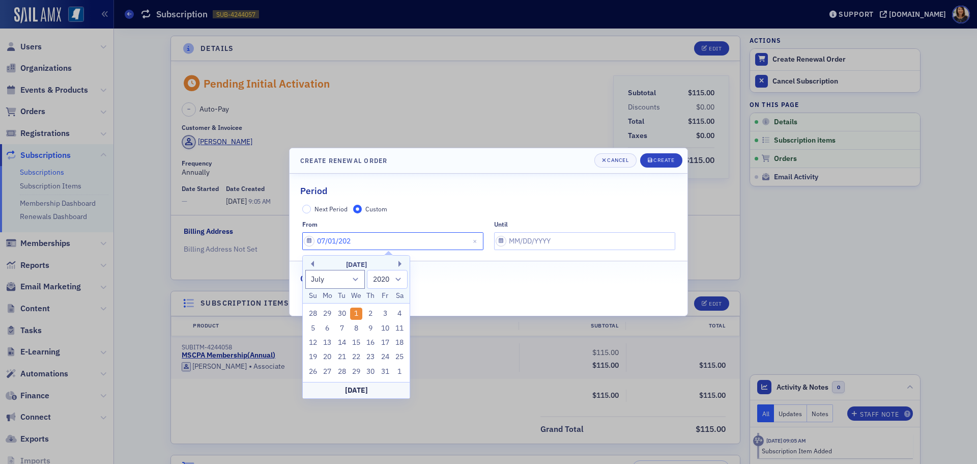
type input "07/01/2025"
select select "2025"
type input "07/01/2025"
click at [555, 245] on input "text" at bounding box center [584, 241] width 181 height 18
select select "7"
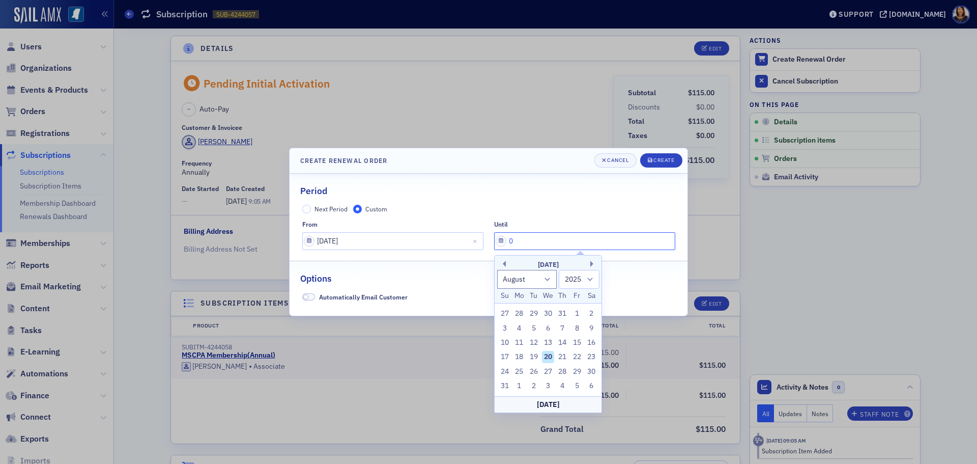
type input "07"
select select "6"
type input "07/01/2026"
select select "2026"
type input "07/01/2026"
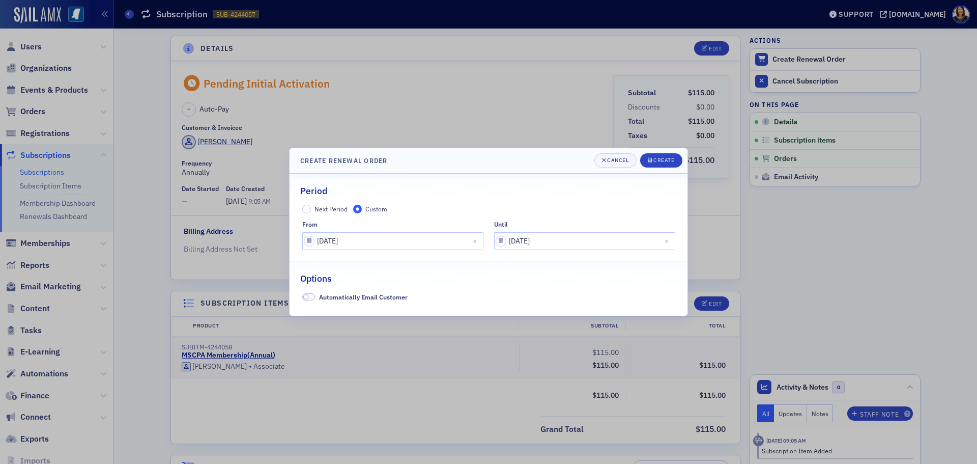
click at [417, 281] on div "Options" at bounding box center [488, 273] width 377 height 24
click at [656, 159] on div "Create" at bounding box center [663, 160] width 21 height 6
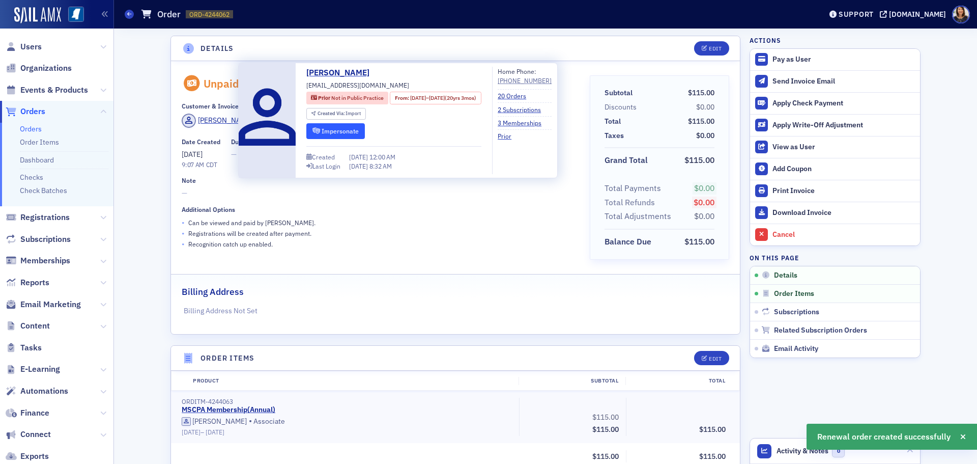
click at [323, 134] on button "Impersonate" at bounding box center [335, 131] width 59 height 16
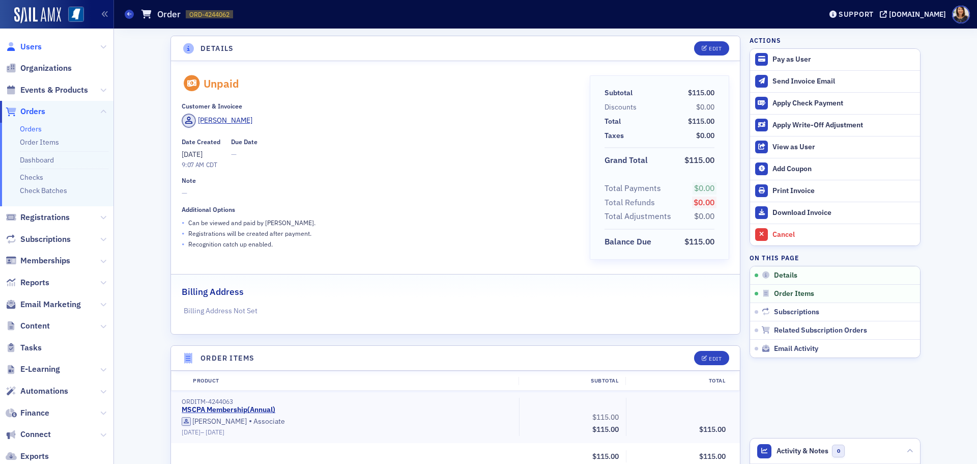
click at [28, 47] on span "Users" at bounding box center [30, 46] width 21 height 11
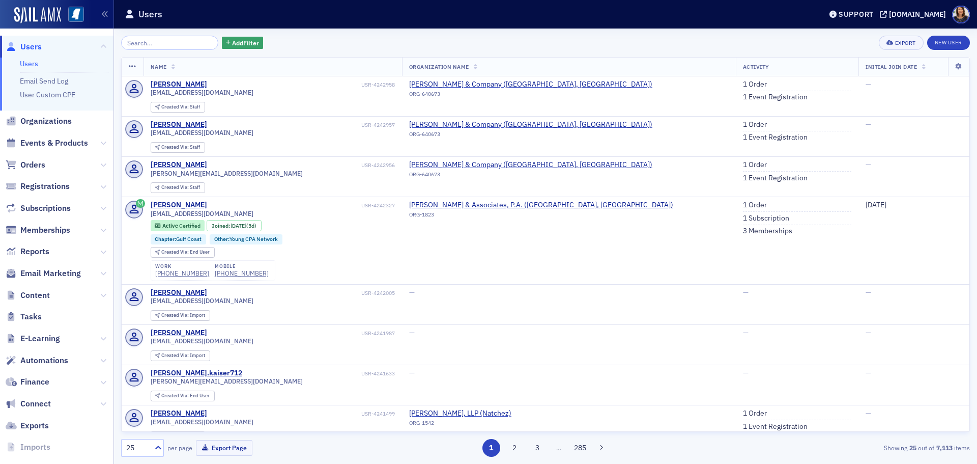
click at [196, 33] on div "Add Filter Export New User Name Organization Name Activity Initial Join Date Ji…" at bounding box center [545, 245] width 849 height 435
click at [202, 45] on input "search" at bounding box center [169, 43] width 97 height 14
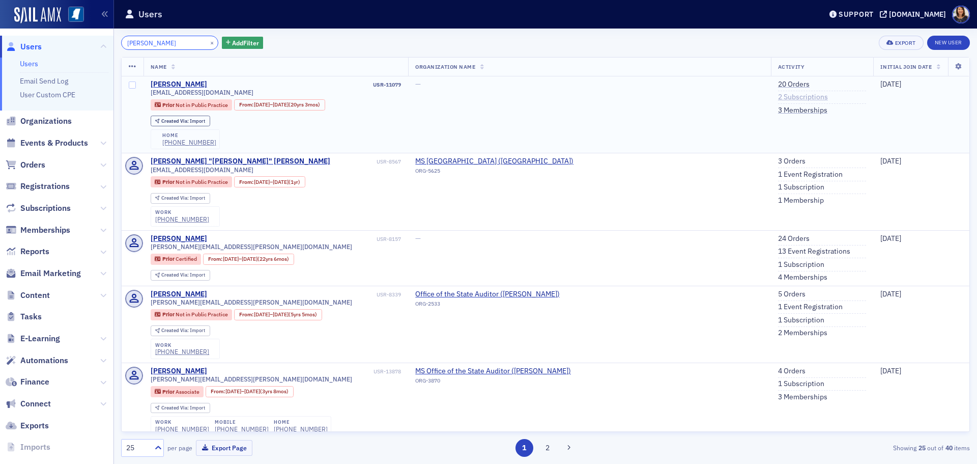
type input "emily newton"
click at [778, 97] on link "2 Subscriptions" at bounding box center [803, 97] width 50 height 9
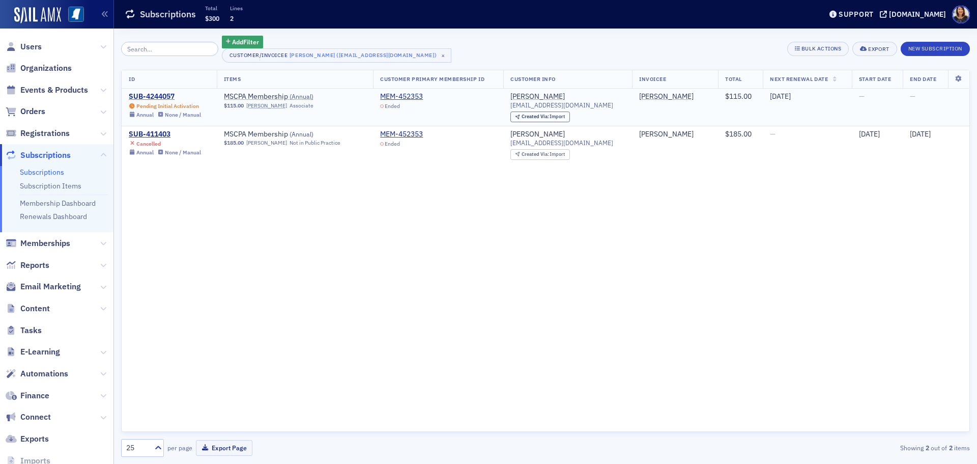
click at [158, 95] on div "SUB-4244057" at bounding box center [165, 96] width 72 height 9
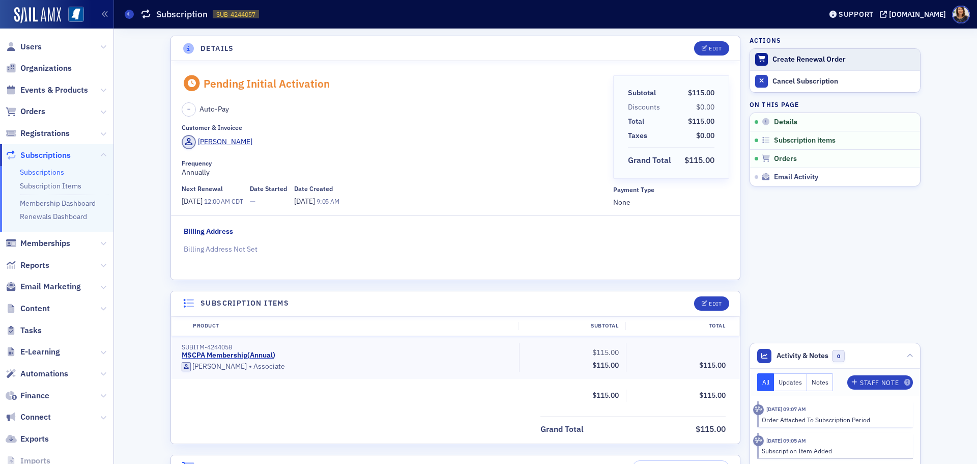
click at [797, 56] on div "Create Renewal Order" at bounding box center [843, 59] width 142 height 9
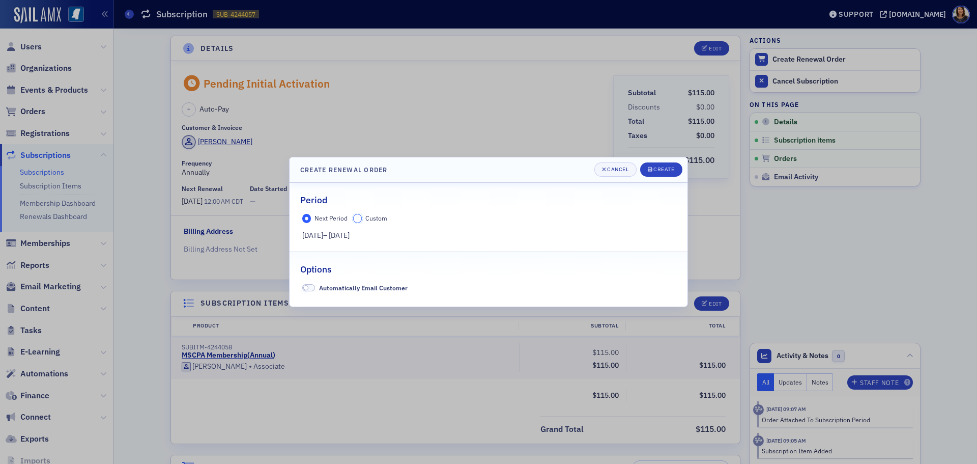
click at [357, 219] on input "Custom" at bounding box center [357, 218] width 9 height 9
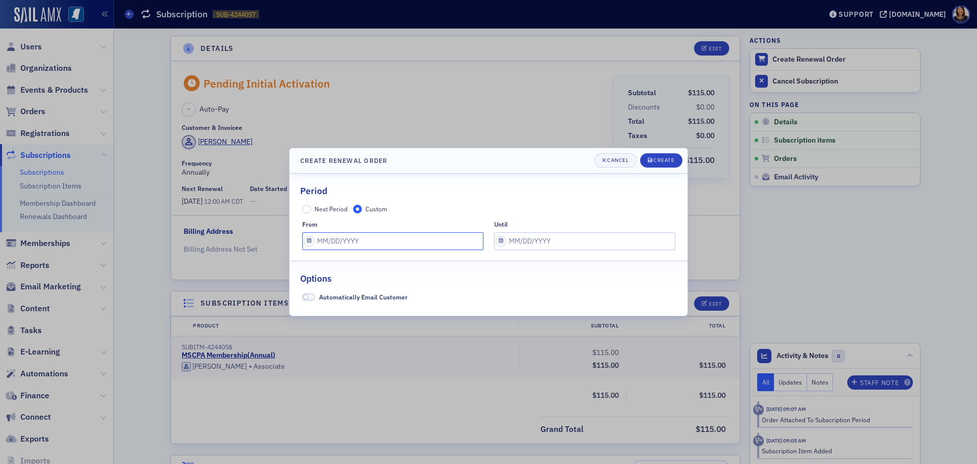
click at [425, 246] on input "text" at bounding box center [392, 241] width 181 height 18
select select "7"
select select "2025"
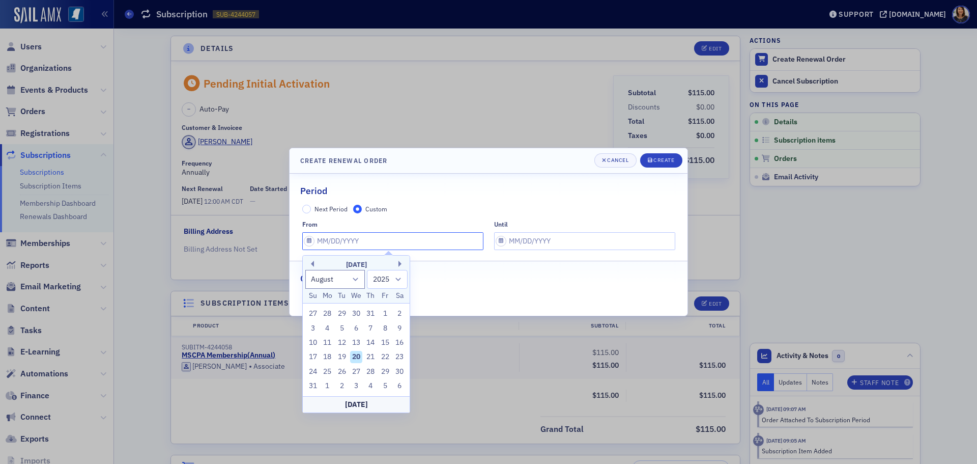
type input "0"
select select "0"
select select "2000"
type input "07"
select select "6"
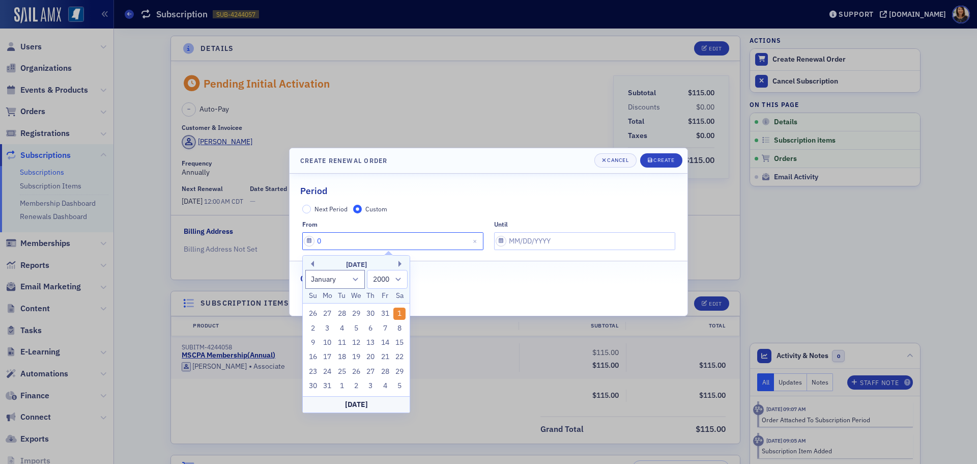
select select "2025"
type input "07/01/2"
select select "2002"
type input "07/01/20"
select select "2020"
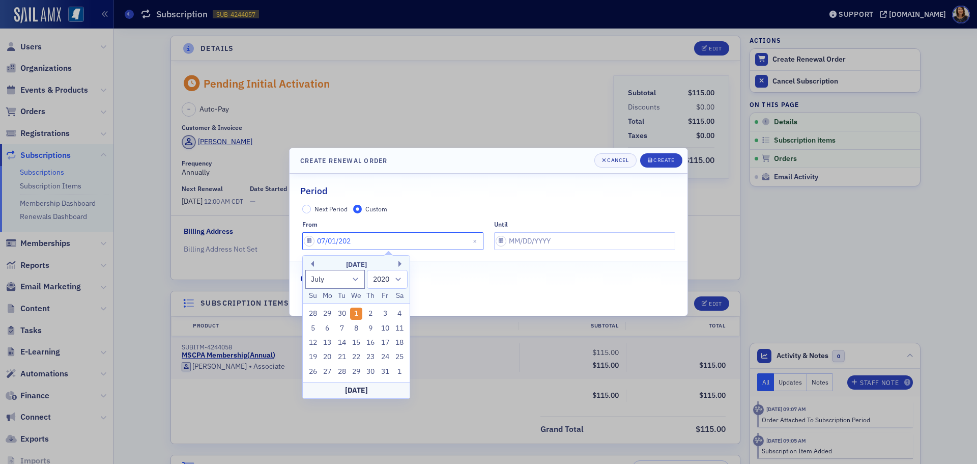
type input "07/01/2025"
select select "2025"
type input "07/01/2025"
select select "7"
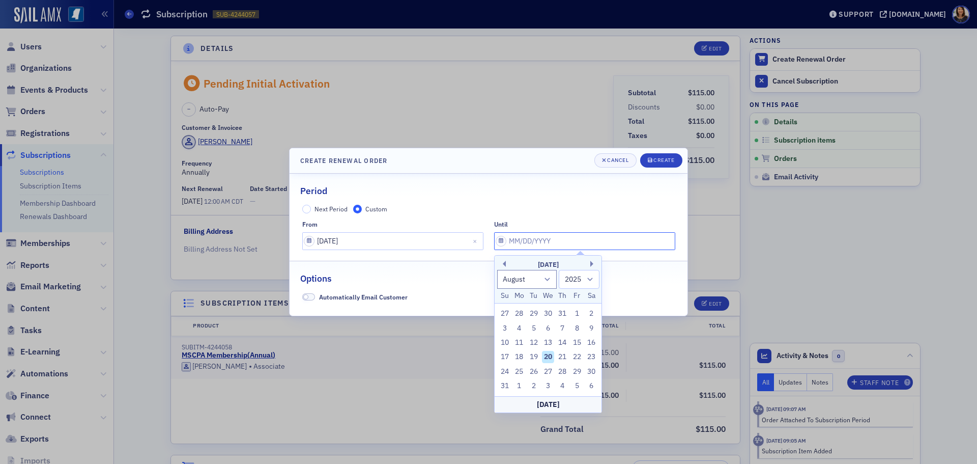
click at [521, 240] on input "text" at bounding box center [584, 241] width 181 height 18
type input "07"
select select "6"
type input "07/01/2026"
select select "2026"
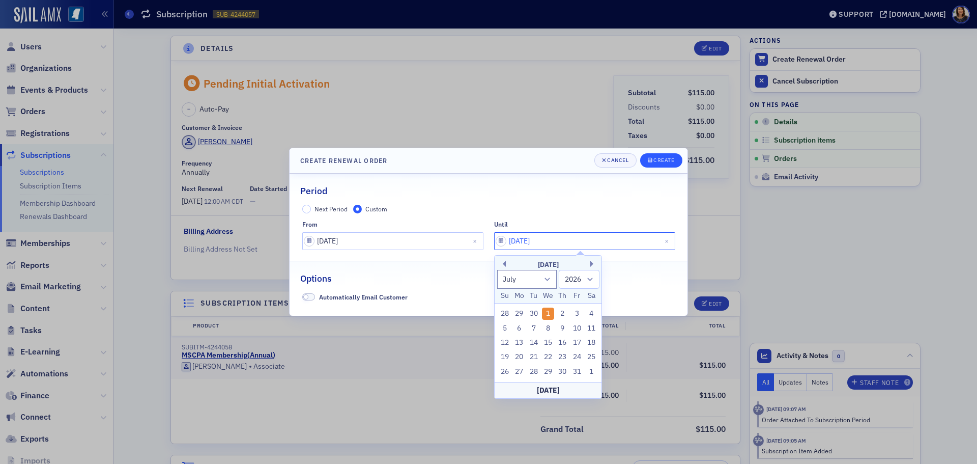
type input "07/01/2026"
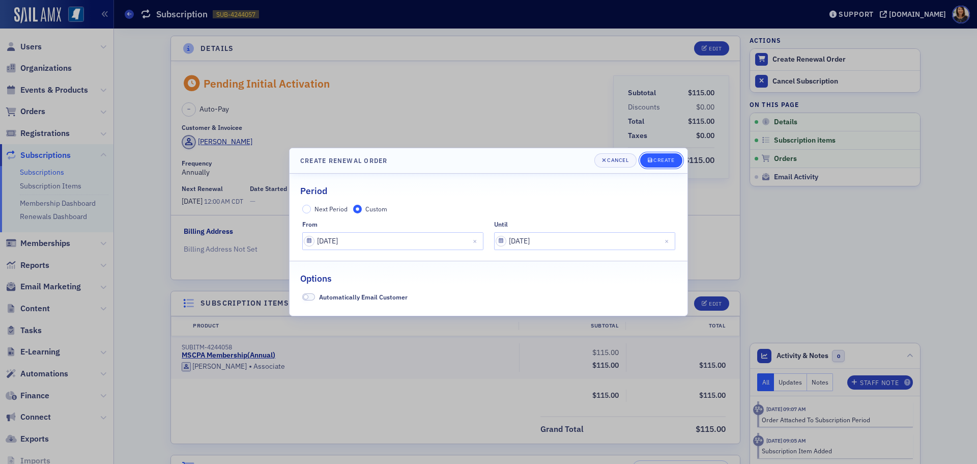
click at [674, 159] on div "Create" at bounding box center [663, 160] width 21 height 6
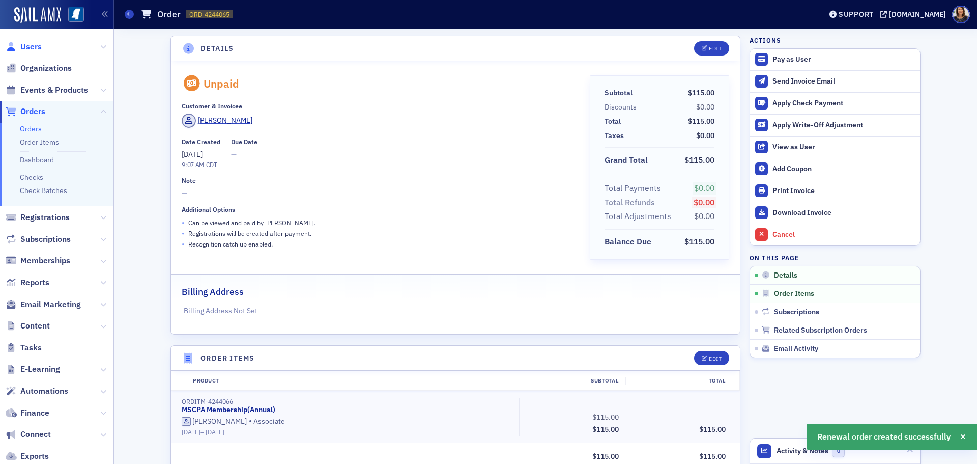
click at [32, 44] on span "Users" at bounding box center [30, 46] width 21 height 11
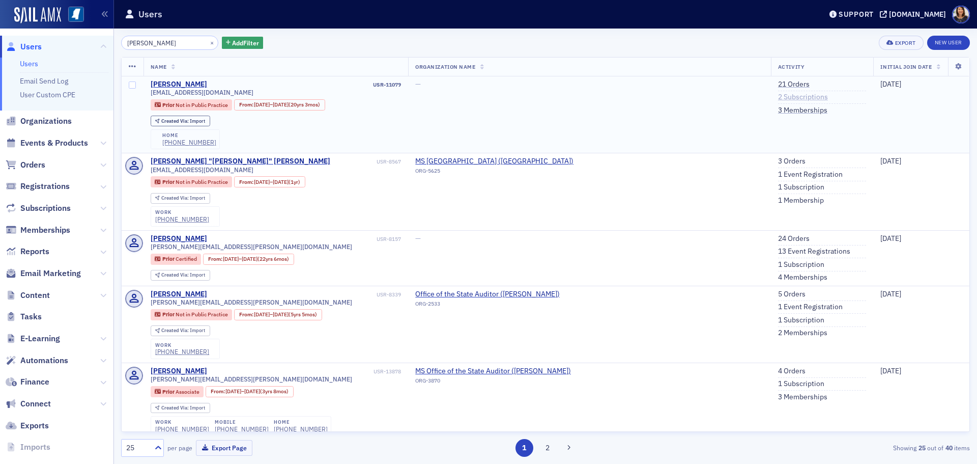
click at [778, 95] on link "2 Subscriptions" at bounding box center [803, 97] width 50 height 9
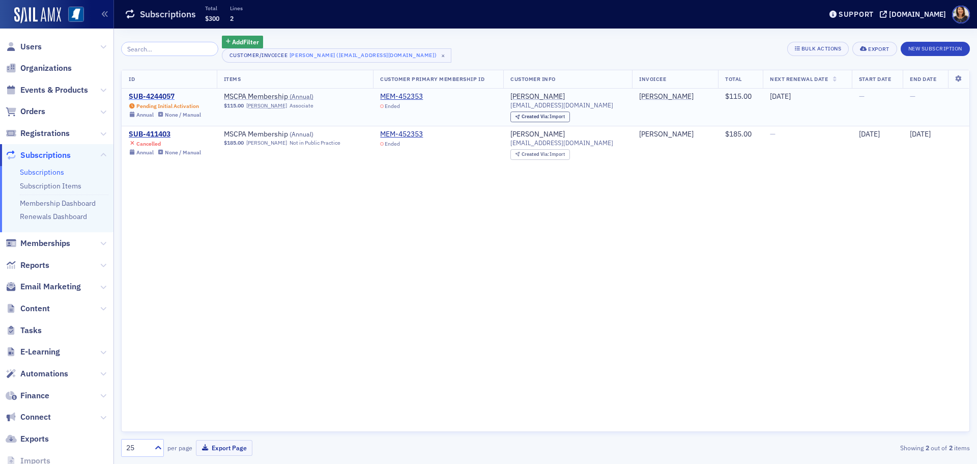
click at [153, 93] on div "SUB-4244057" at bounding box center [165, 96] width 72 height 9
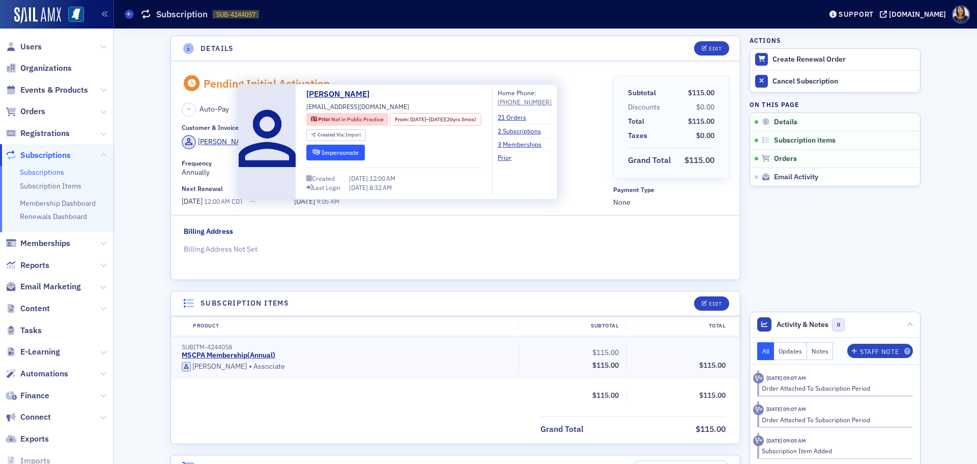
click at [351, 151] on button "Impersonate" at bounding box center [335, 153] width 59 height 16
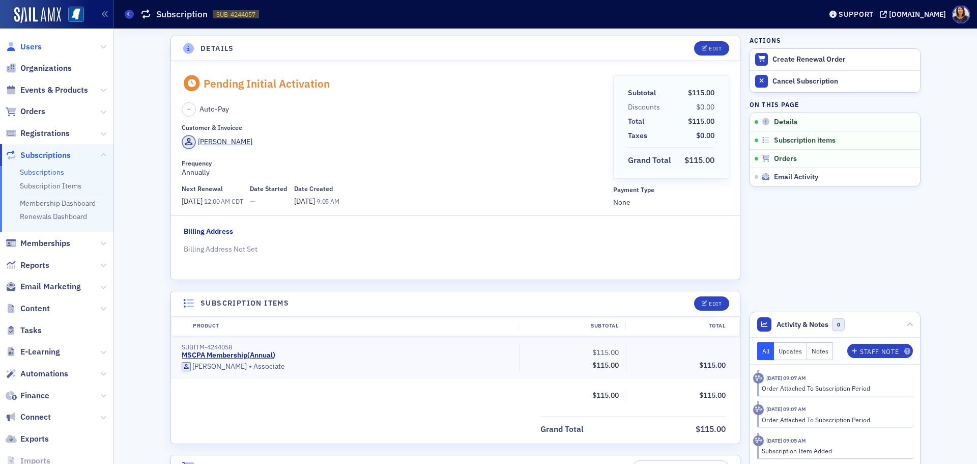
click at [34, 48] on span "Users" at bounding box center [30, 46] width 21 height 11
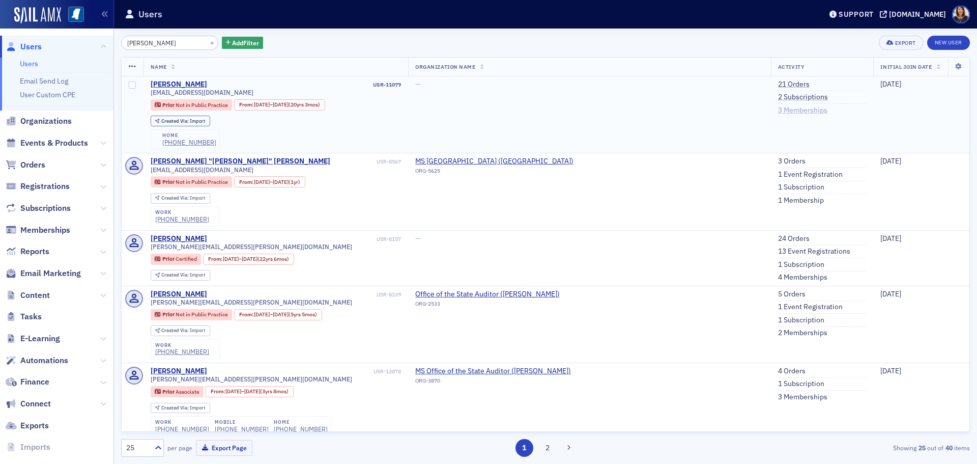
click at [778, 111] on link "3 Memberships" at bounding box center [802, 110] width 49 height 9
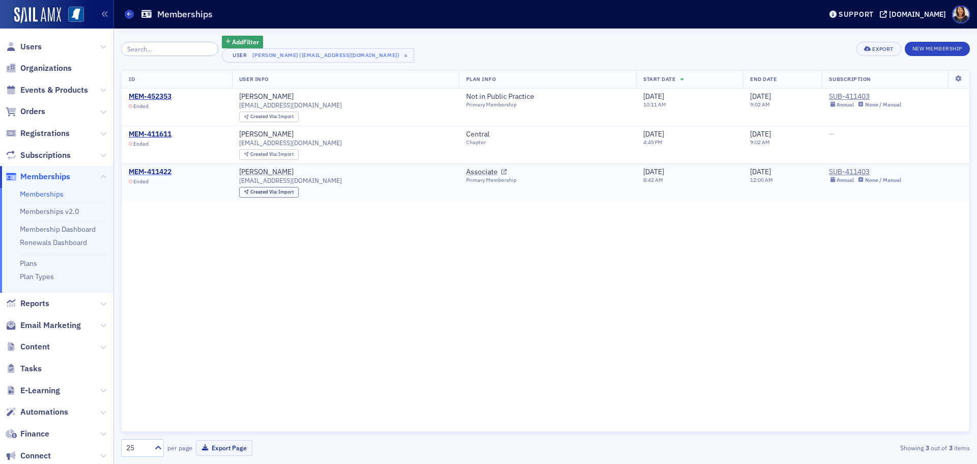
click at [166, 172] on div "MEM-411422" at bounding box center [150, 171] width 43 height 9
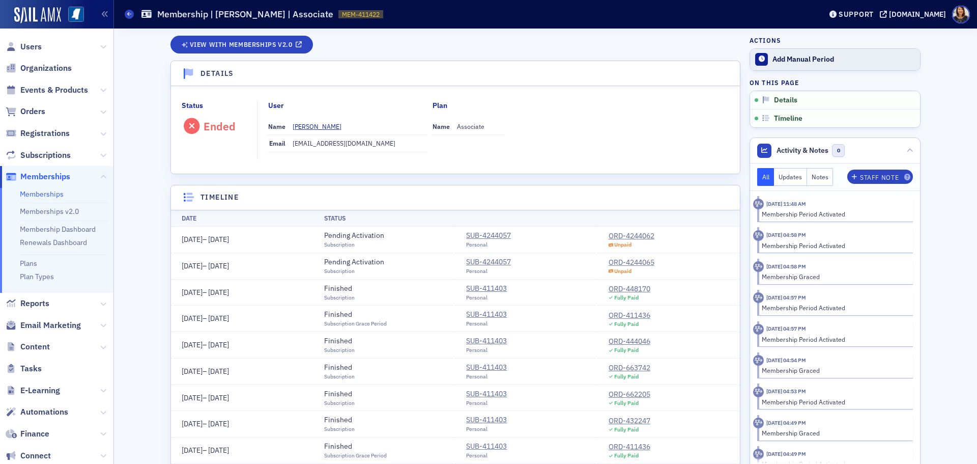
drag, startPoint x: 781, startPoint y: 59, endPoint x: 791, endPoint y: 58, distance: 10.2
click at [791, 58] on div "Add Manual Period" at bounding box center [843, 59] width 142 height 9
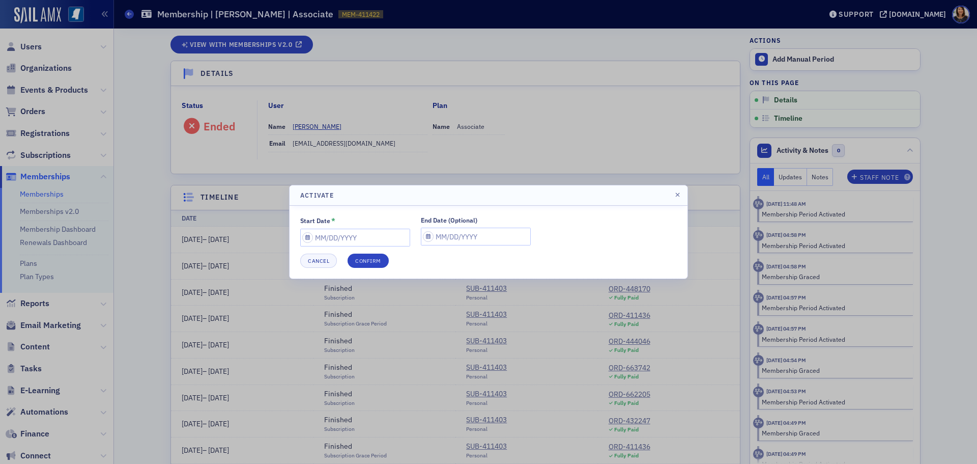
click at [384, 225] on div "Start Date *" at bounding box center [355, 231] width 110 height 31
click at [377, 233] on input "Start Date *" at bounding box center [355, 237] width 110 height 18
select select "7"
select select "2025"
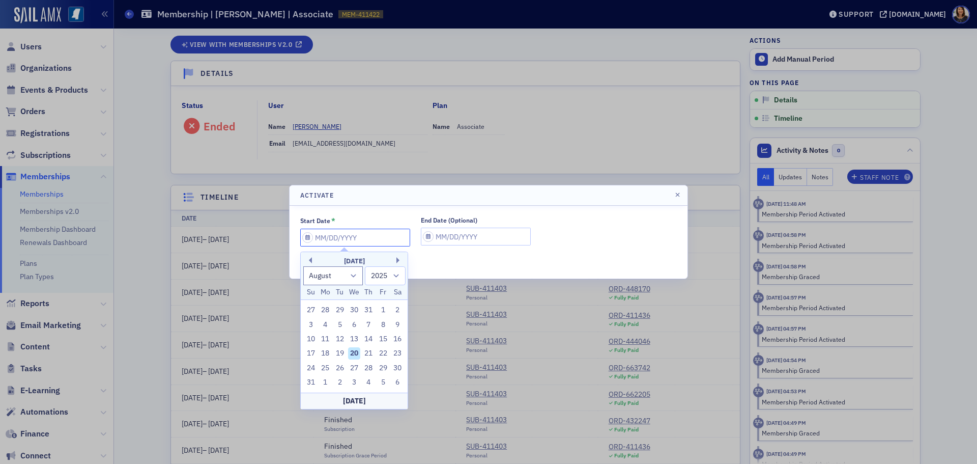
type input "0"
select select "0"
select select "2000"
type input "07"
select select "6"
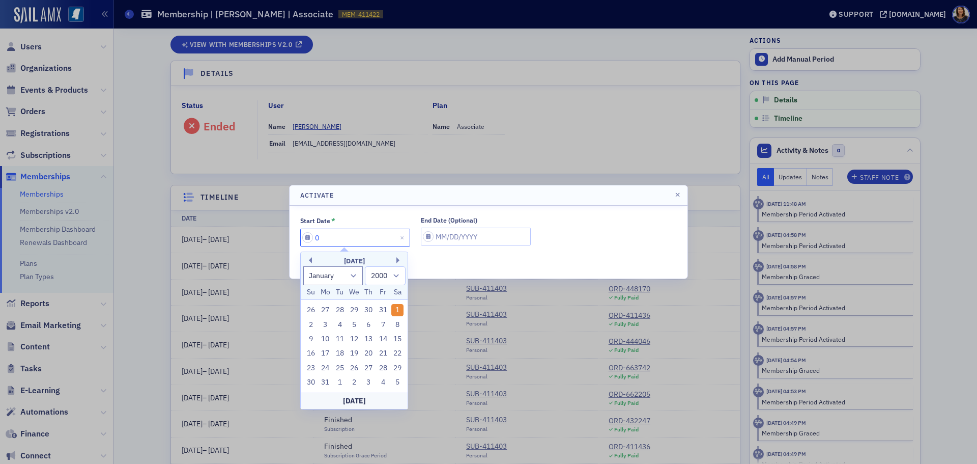
select select "2025"
type input "07/01/2"
select select "2002"
type input "07/01/20"
select select "2020"
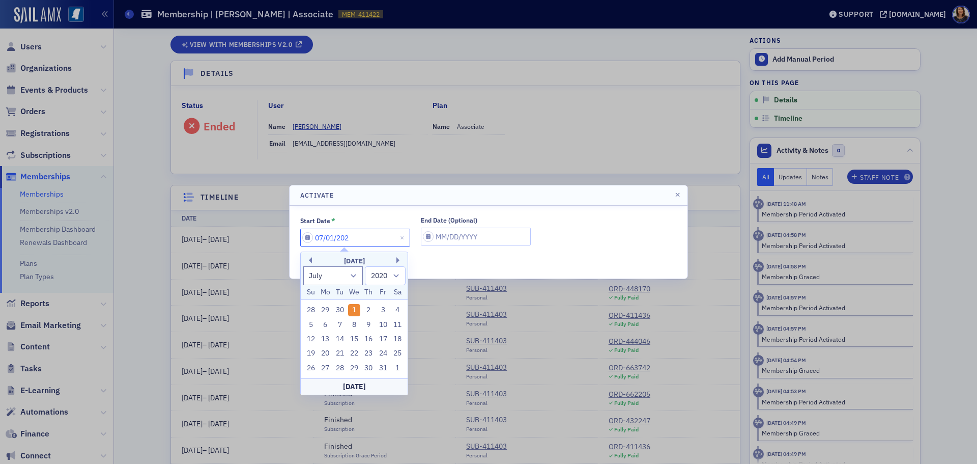
type input "07/01/2025"
select select "2025"
type input "07/01/2025"
click at [426, 236] on input "End Date (Optional)" at bounding box center [476, 236] width 110 height 18
select select "7"
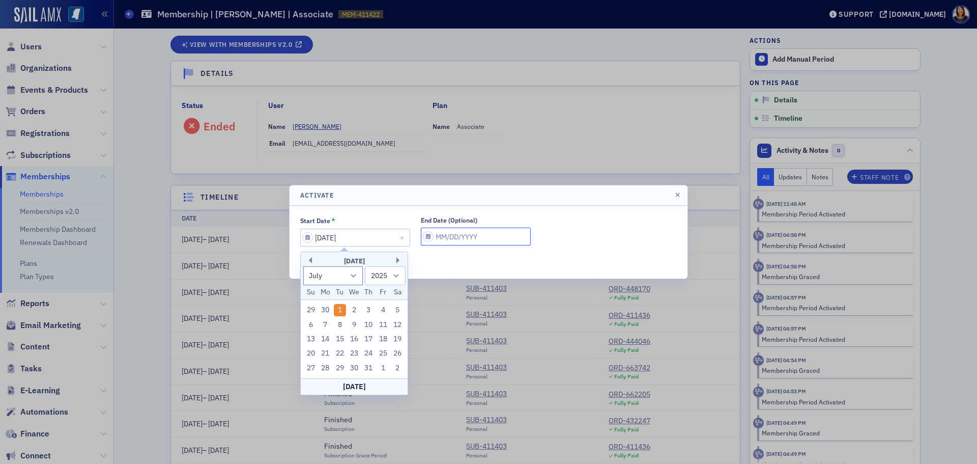
select select "2025"
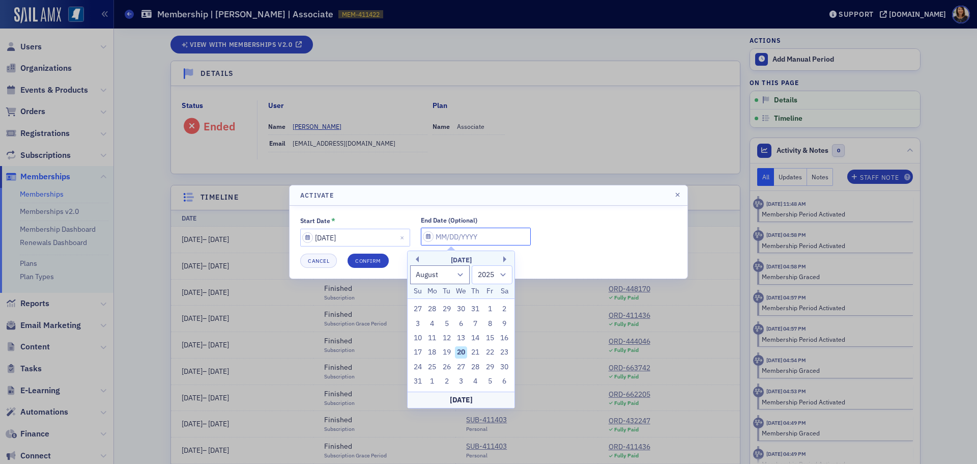
type input "0"
select select "0"
select select "2000"
type input "07"
select select "6"
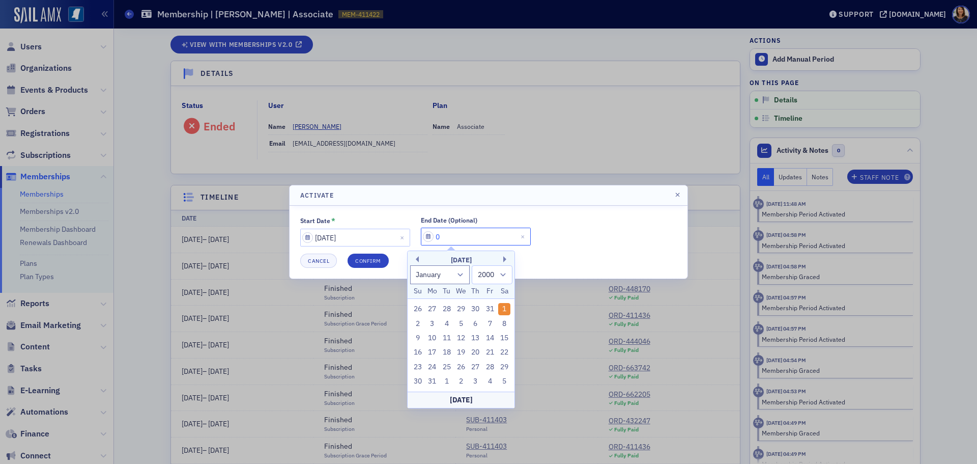
select select "2025"
type input "07/01/0"
select select "2000"
type input "07/01/"
select select "2025"
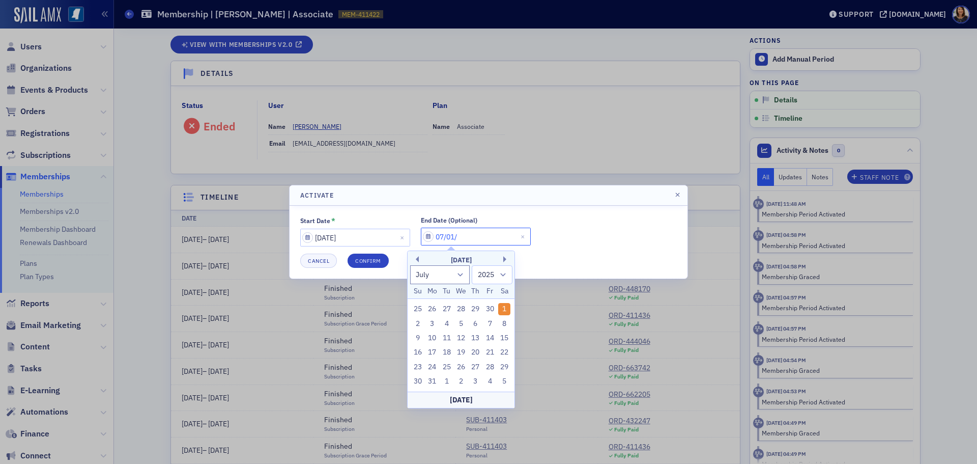
type input "07/01/2"
select select "2002"
type input "07/01/20"
select select "2020"
type input "07/01/2025"
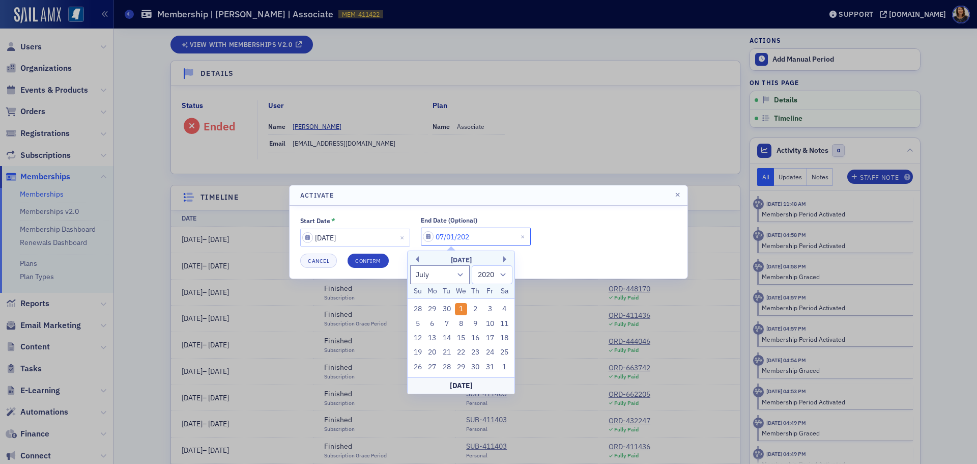
select select "2025"
type input "07/01/20256"
select select "1900"
type input "07/01/2026"
select select "2026"
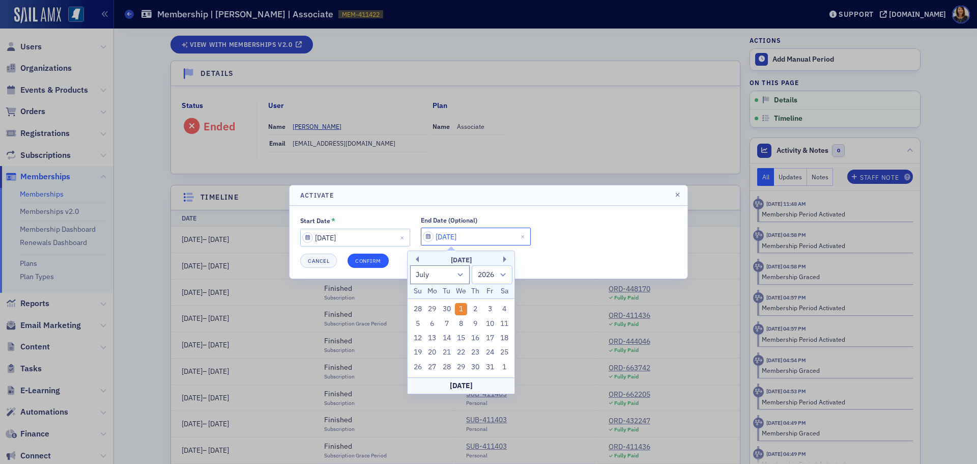
type input "07/01/2026"
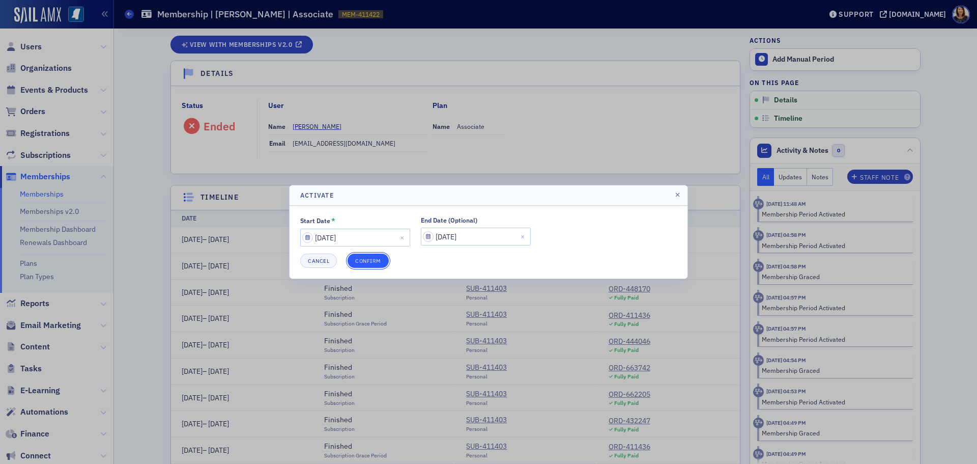
click at [376, 263] on button "Confirm" at bounding box center [368, 260] width 41 height 14
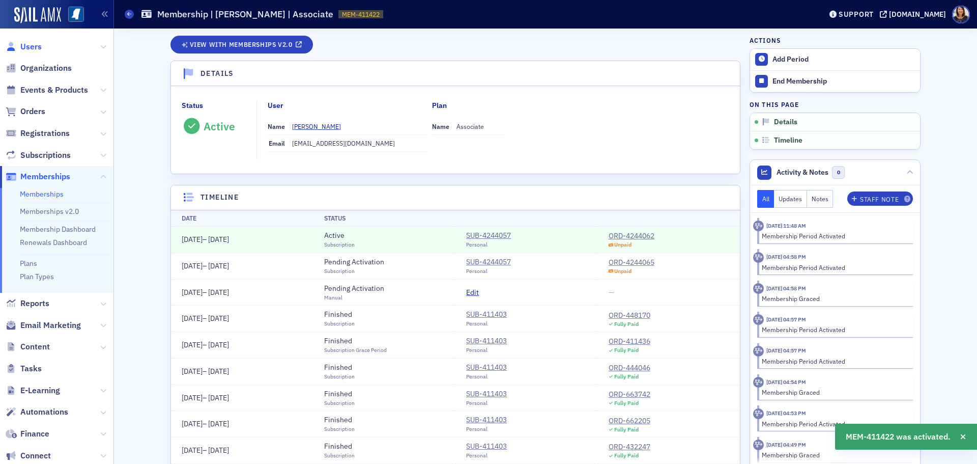
click at [36, 47] on span "Users" at bounding box center [30, 46] width 21 height 11
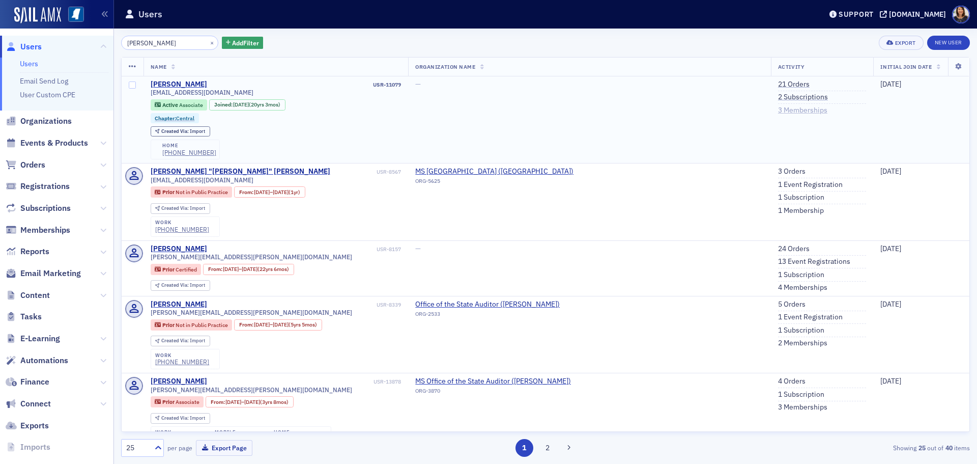
click at [778, 109] on link "3 Memberships" at bounding box center [802, 110] width 49 height 9
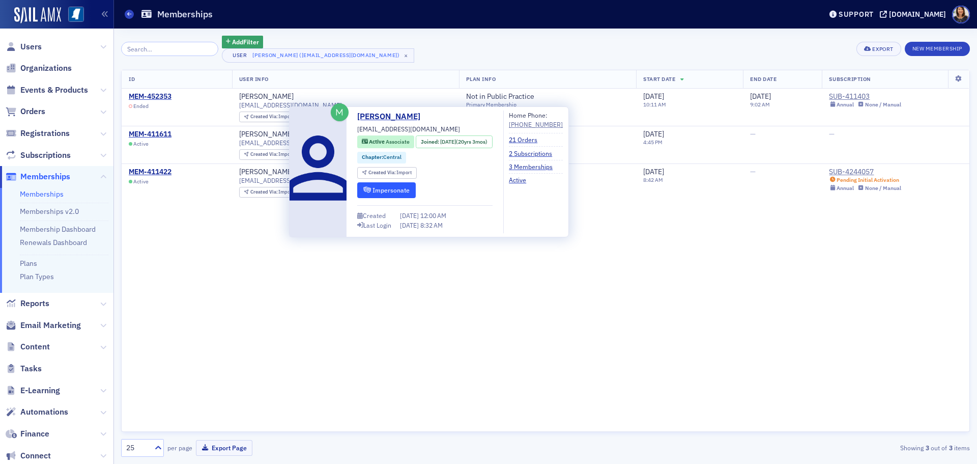
click at [401, 186] on button "Impersonate" at bounding box center [386, 190] width 59 height 16
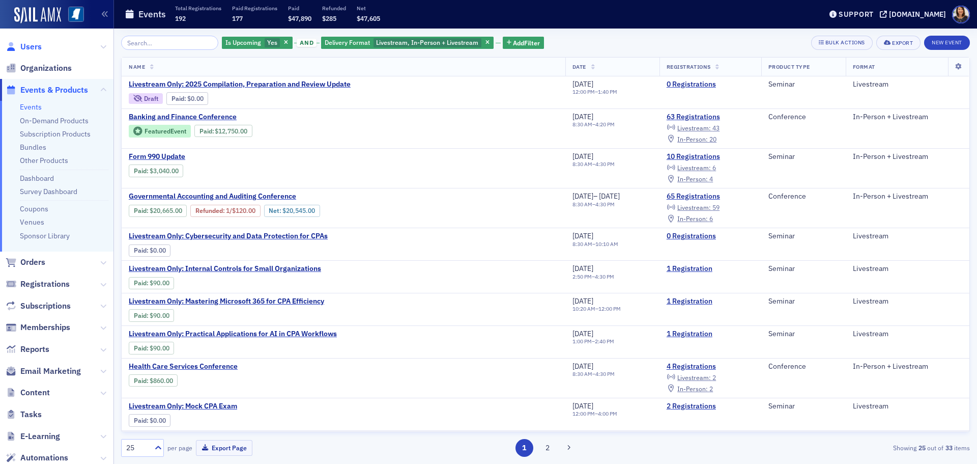
click at [39, 43] on span "Users" at bounding box center [30, 46] width 21 height 11
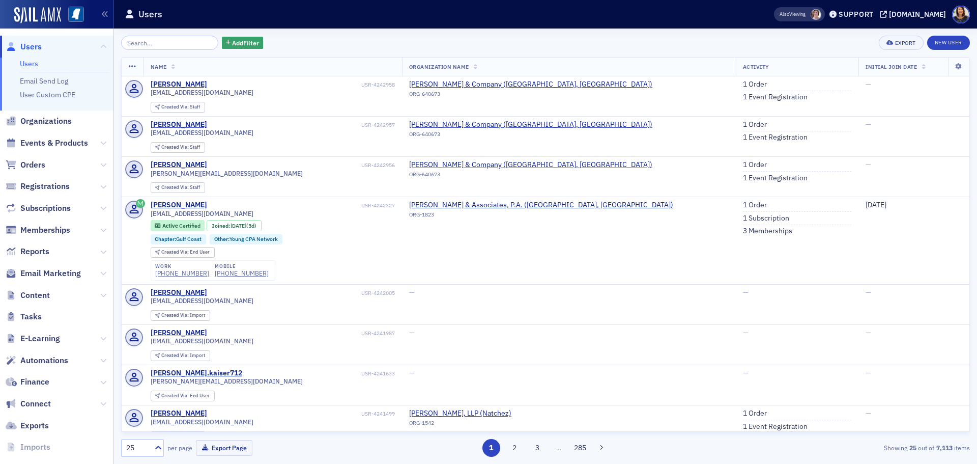
click at [38, 52] on span "Users" at bounding box center [30, 46] width 21 height 11
click at [25, 48] on span "Users" at bounding box center [30, 46] width 21 height 11
click at [31, 49] on span "Users" at bounding box center [30, 46] width 21 height 11
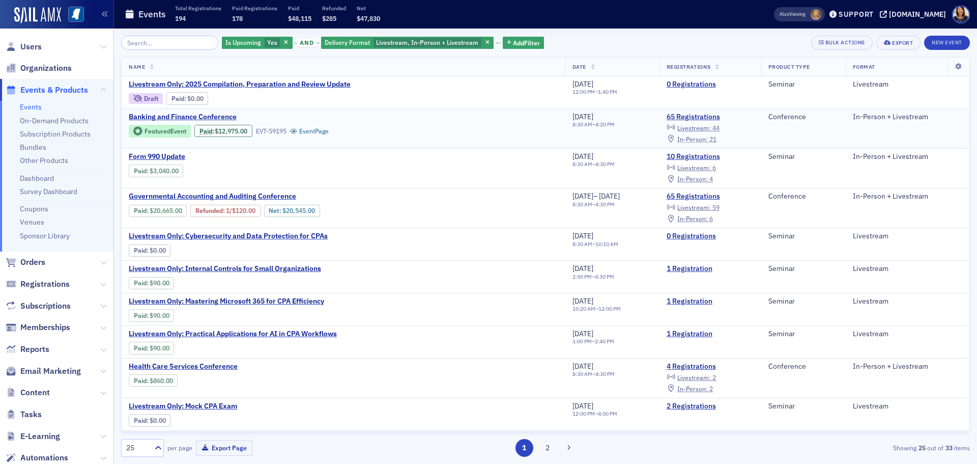
click at [708, 138] on span "In-Person :" at bounding box center [692, 139] width 31 height 8
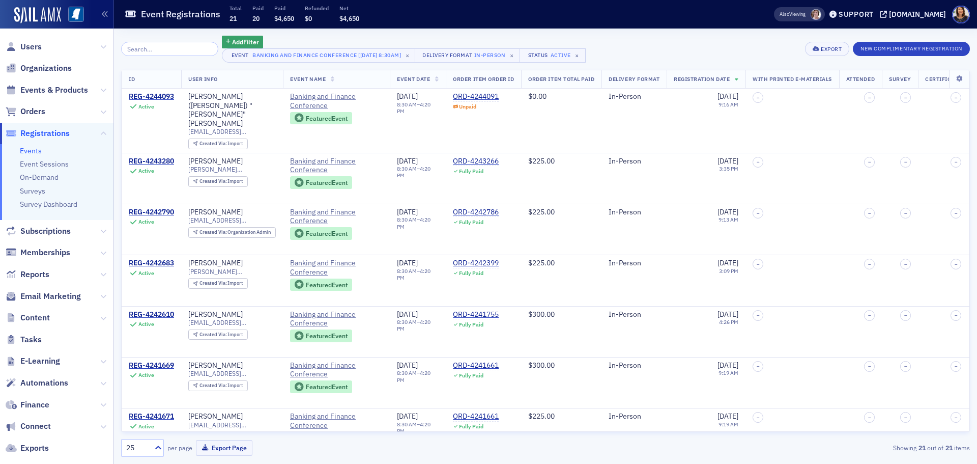
drag, startPoint x: 969, startPoint y: 101, endPoint x: 969, endPoint y: 114, distance: 13.7
click at [969, 114] on div "ID User Info Event Name Event Date Order Item Order ID Order Item Total Paid De…" at bounding box center [545, 251] width 849 height 362
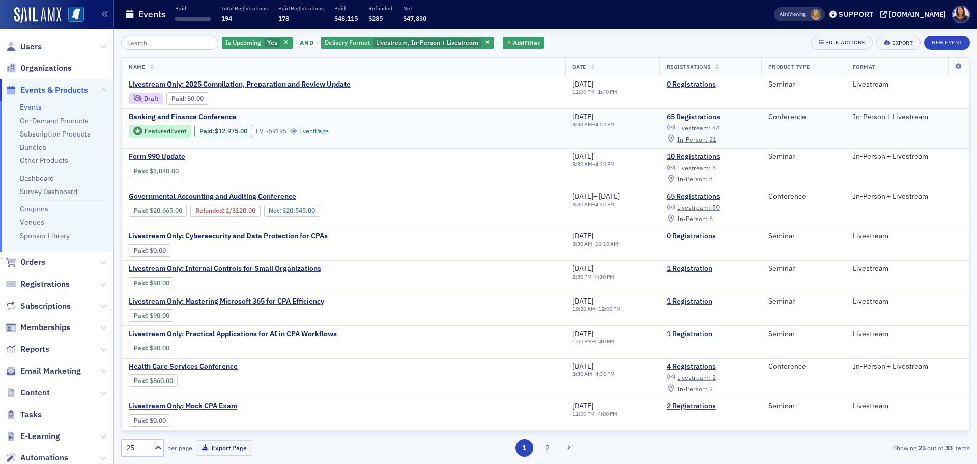
click at [711, 127] on span "Livestream :" at bounding box center [694, 128] width 34 height 8
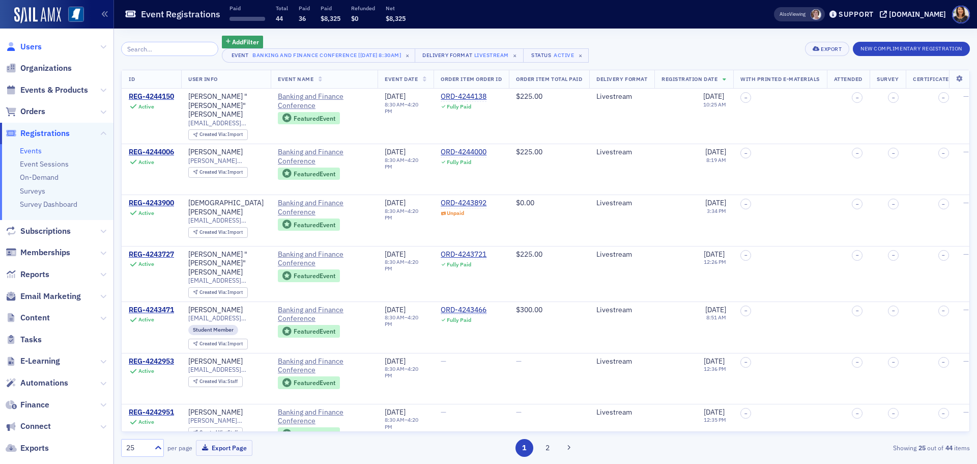
click at [30, 50] on span "Users" at bounding box center [30, 46] width 21 height 11
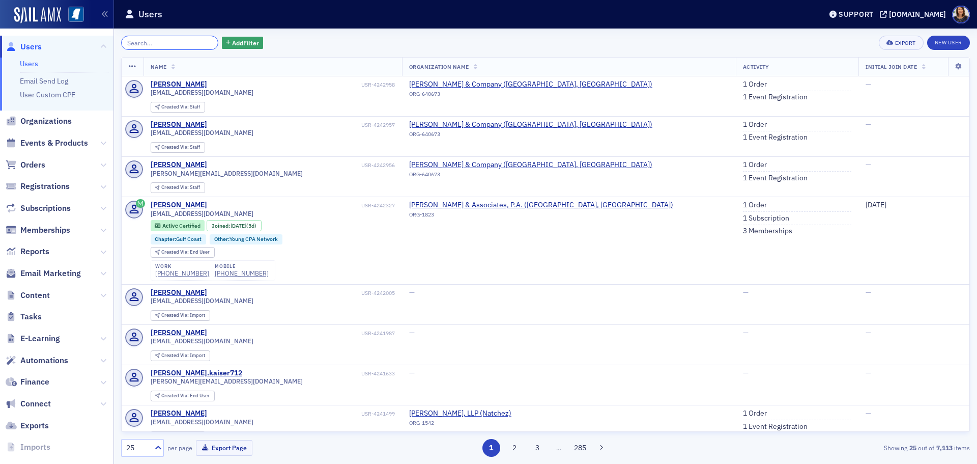
click at [175, 43] on input "search" at bounding box center [169, 43] width 97 height 14
click at [29, 51] on span "Users" at bounding box center [30, 46] width 21 height 11
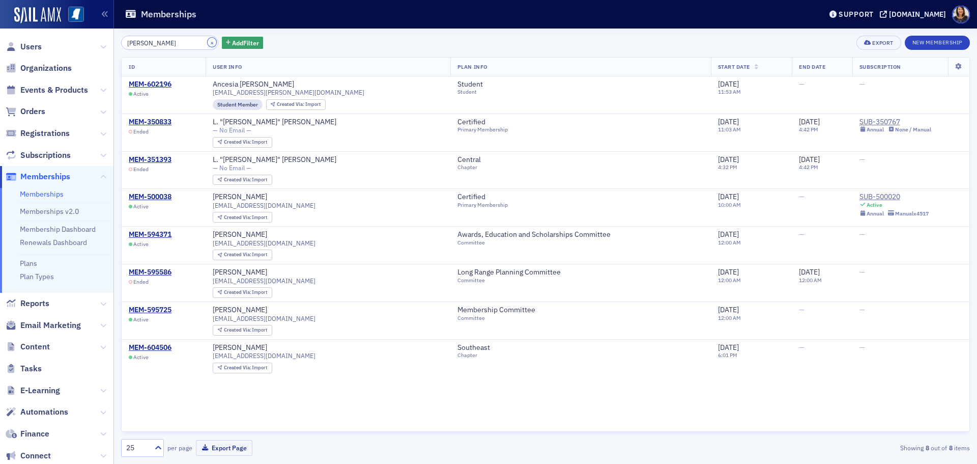
click at [208, 42] on button "×" at bounding box center [212, 42] width 9 height 9
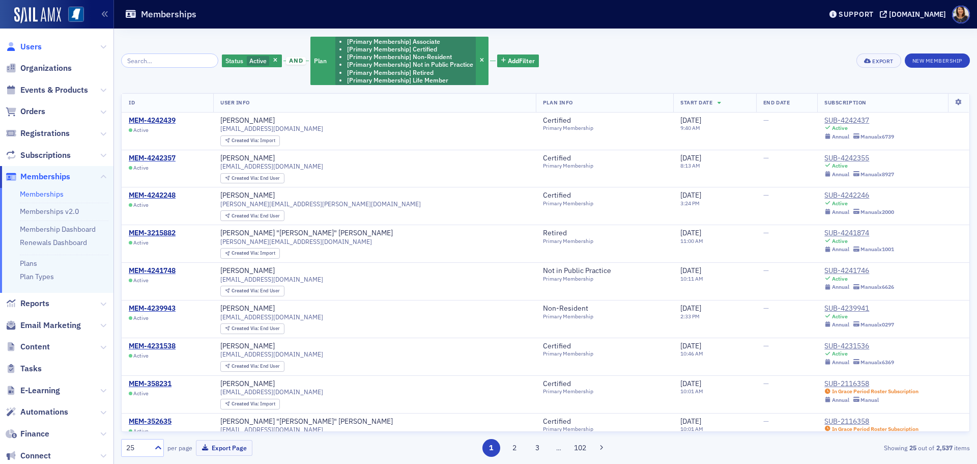
click at [29, 46] on span "Users" at bounding box center [30, 46] width 21 height 11
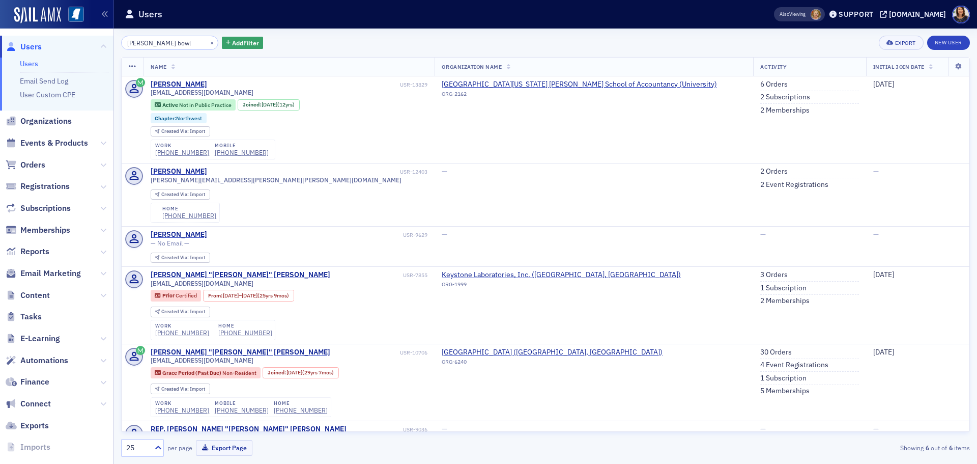
type input "[PERSON_NAME] bowl"
click at [760, 83] on link "6 Orders" at bounding box center [773, 84] width 27 height 9
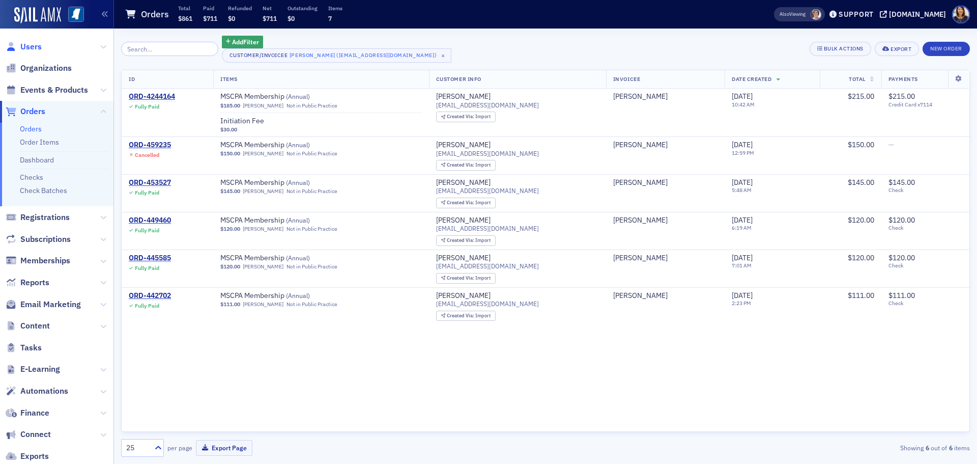
click at [30, 44] on span "Users" at bounding box center [30, 46] width 21 height 11
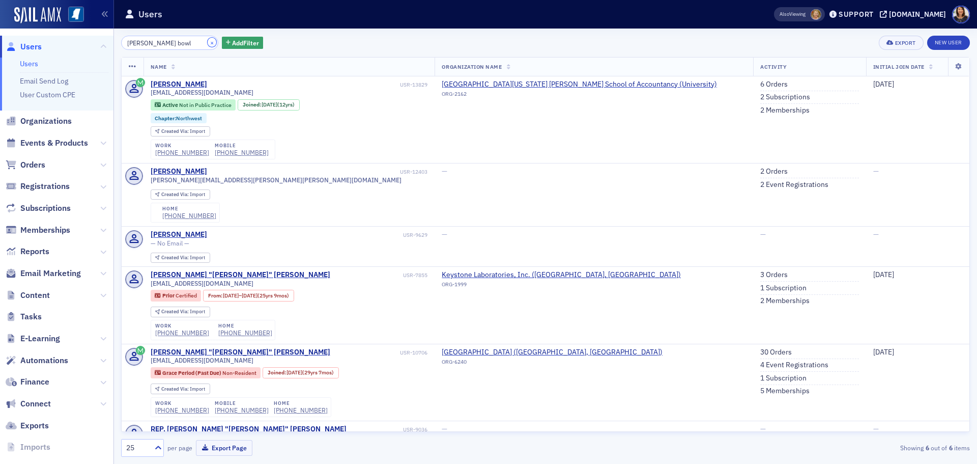
click at [208, 40] on button "×" at bounding box center [212, 42] width 9 height 9
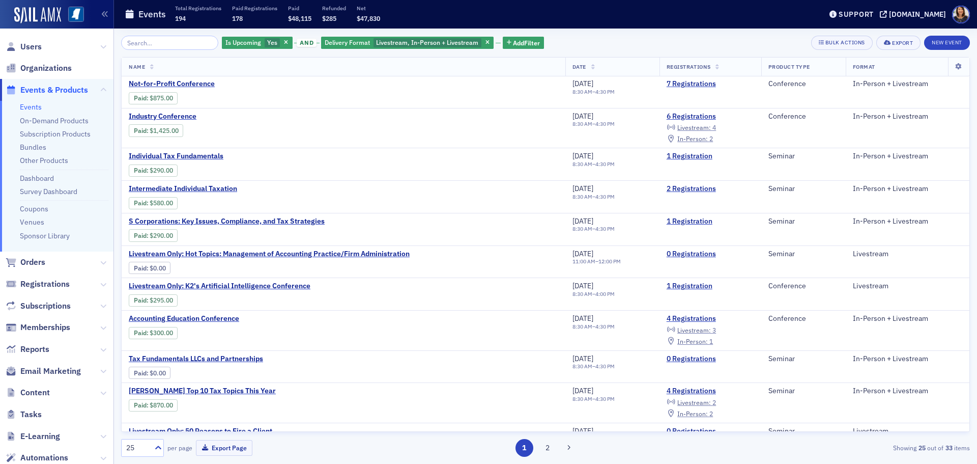
scroll to position [437, 0]
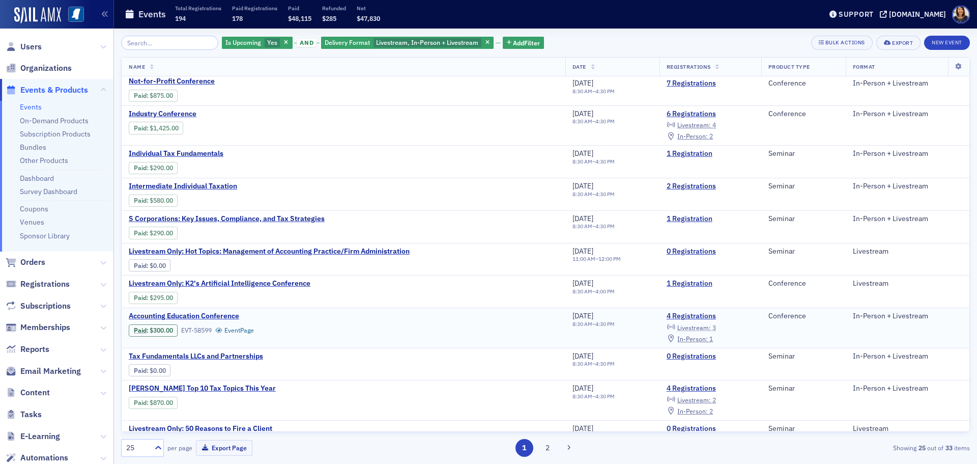
click at [700, 327] on span "Livestream :" at bounding box center [694, 327] width 34 height 8
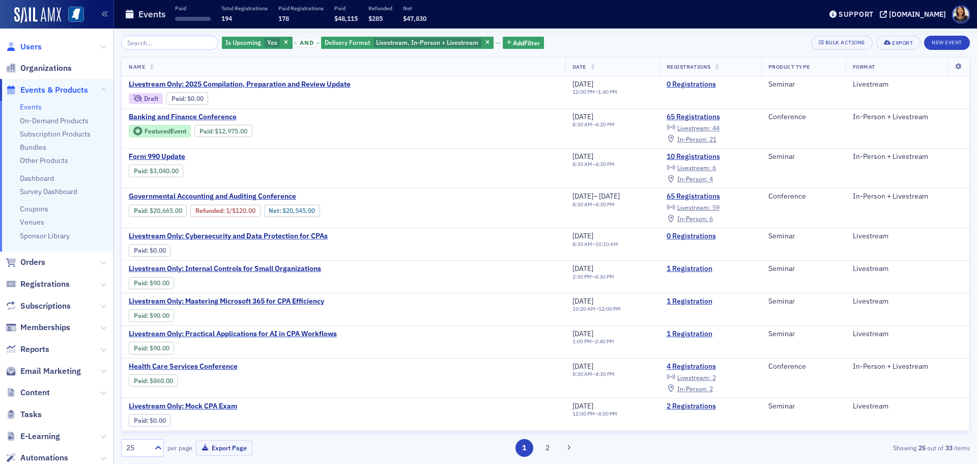
click at [24, 46] on span "Users" at bounding box center [30, 46] width 21 height 11
